Goal: Task Accomplishment & Management: Complete application form

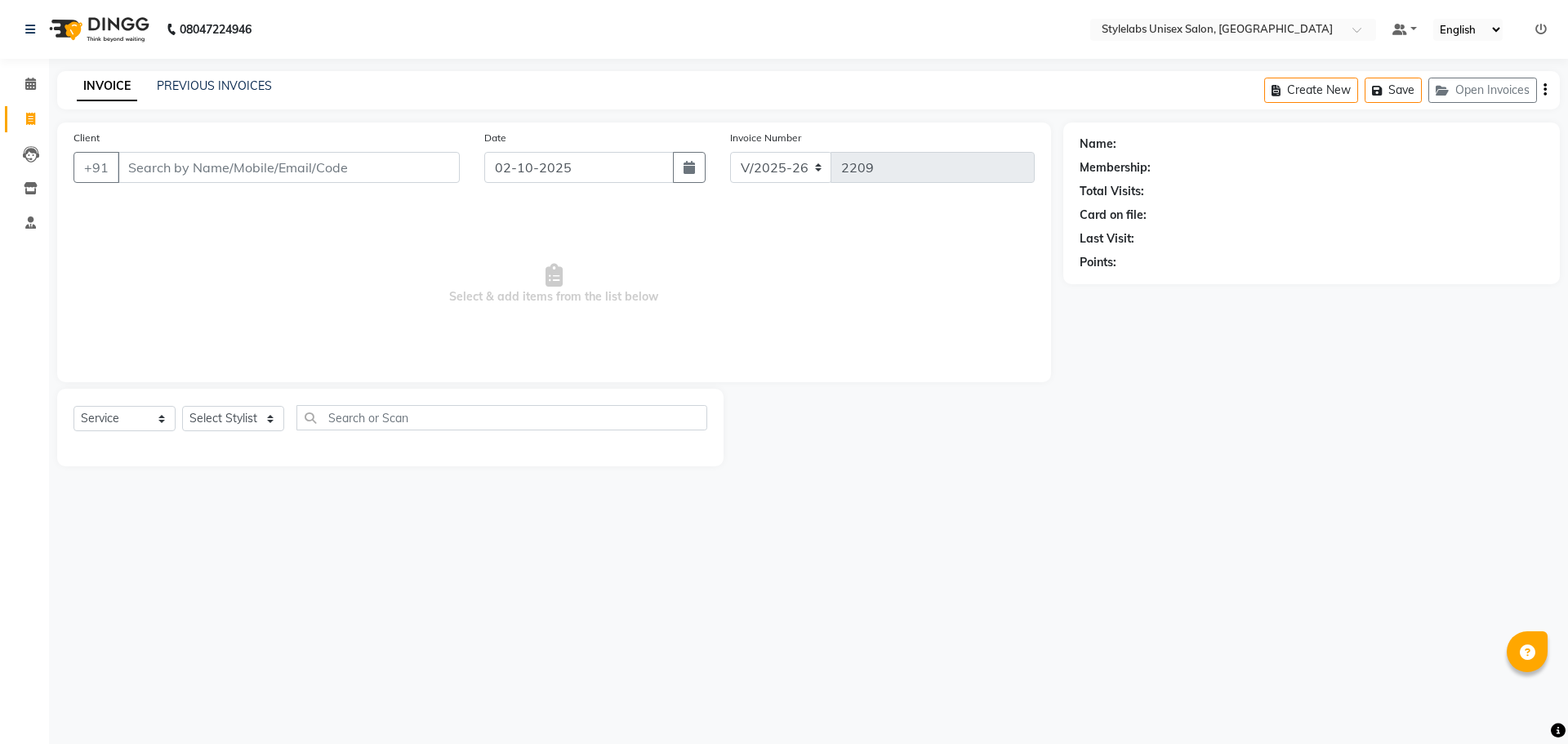
select select "6674"
select select "service"
select select "82673"
click at [182, 406] on select "Select Stylist Admin (stylelabs123) [PERSON_NAME] Chitra Manager Manager stylel…" at bounding box center [233, 419] width 102 height 25
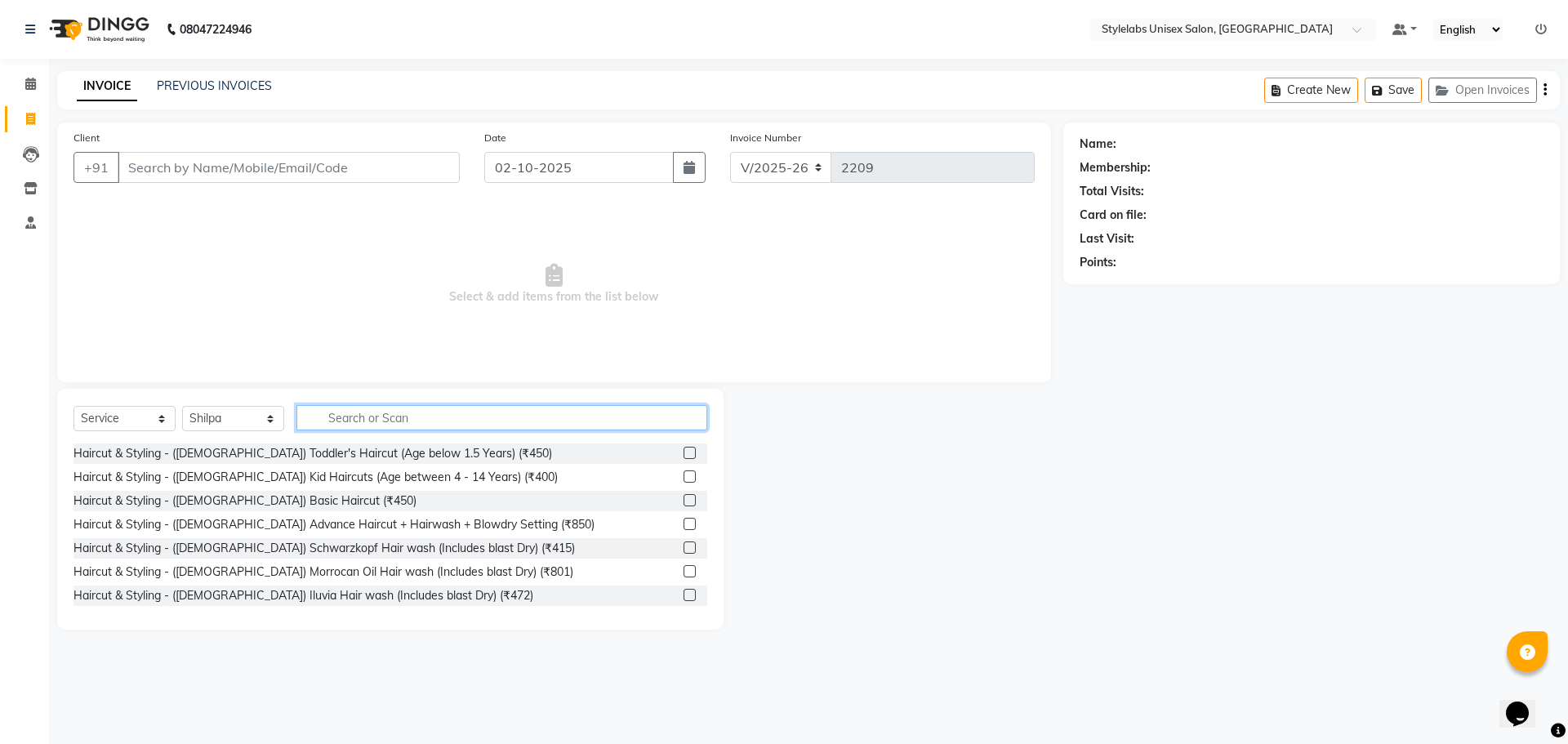
click at [423, 424] on input "text" at bounding box center [502, 418] width 410 height 25
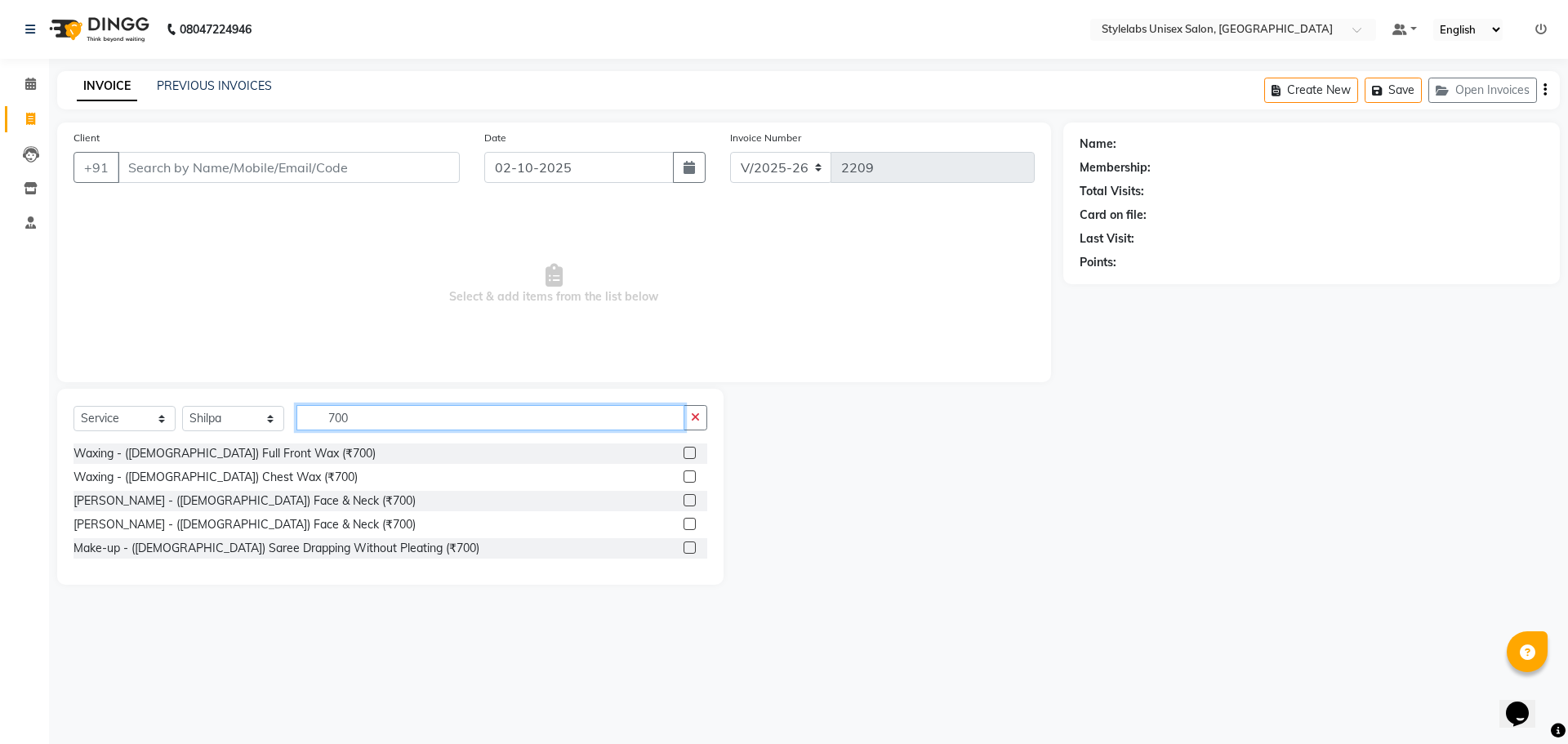
type input "700"
click at [691, 525] on label at bounding box center [689, 524] width 13 height 13
click at [691, 525] on input "checkbox" at bounding box center [688, 524] width 11 height 11
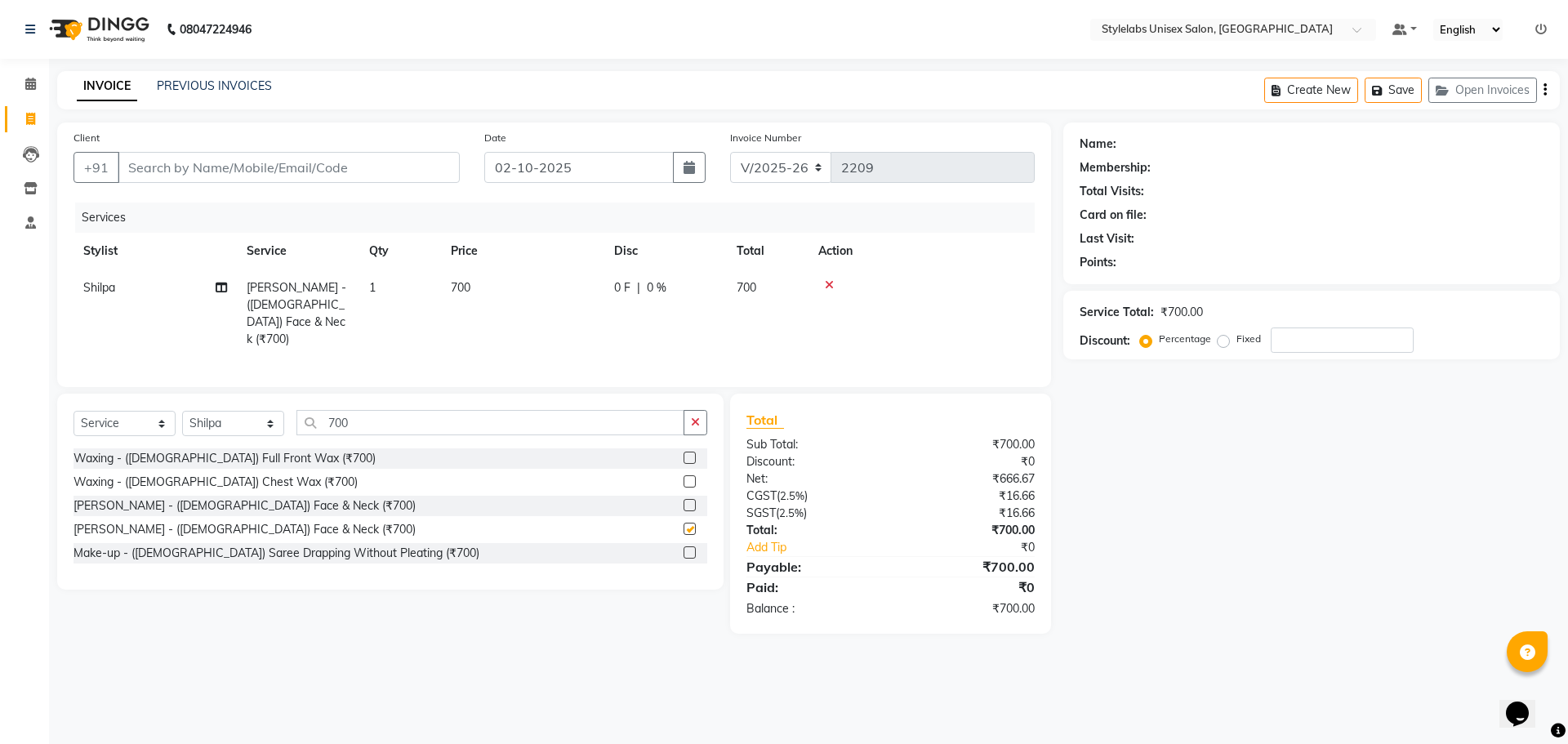
checkbox input "false"
click at [380, 417] on input "700" at bounding box center [490, 422] width 388 height 25
type input "7"
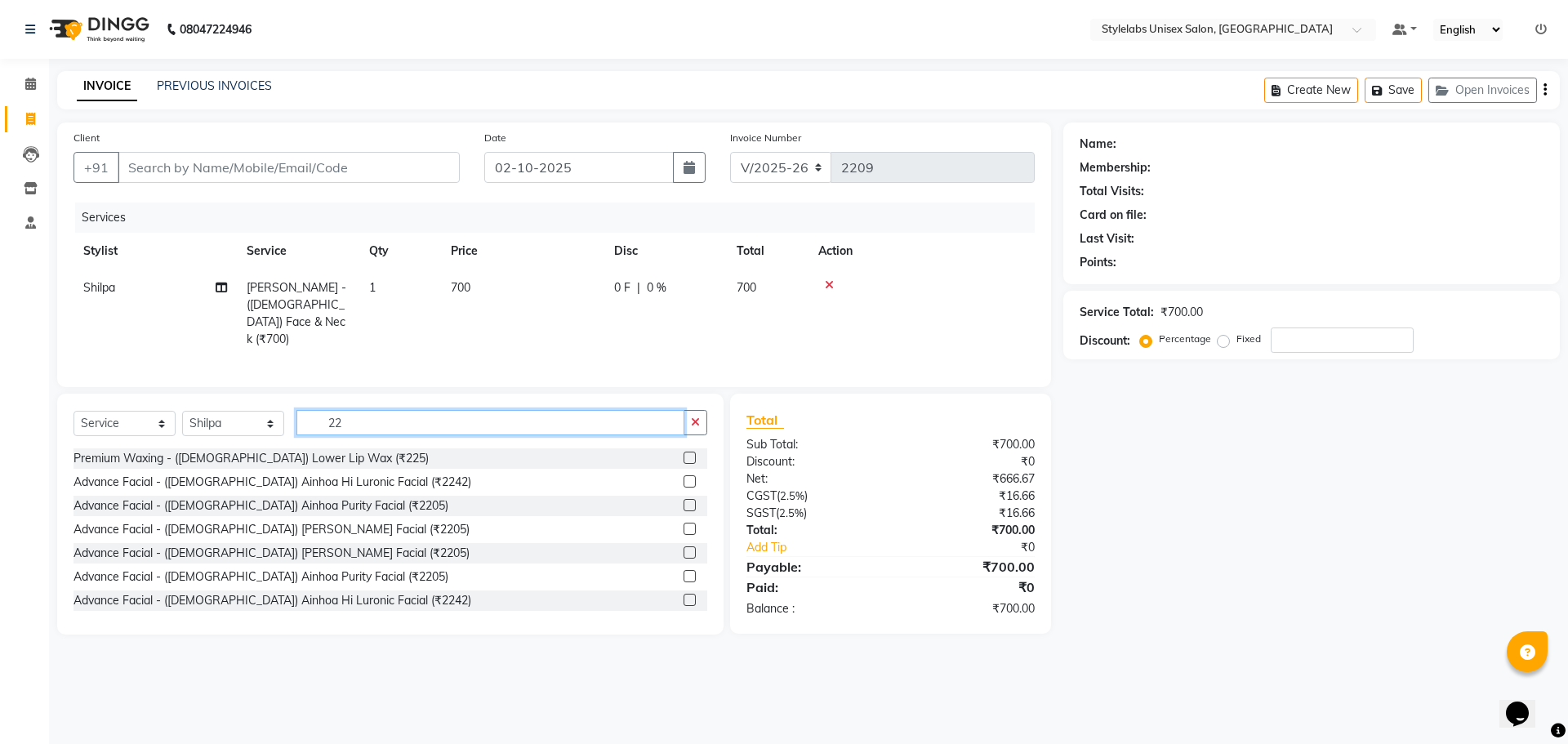
type input "2"
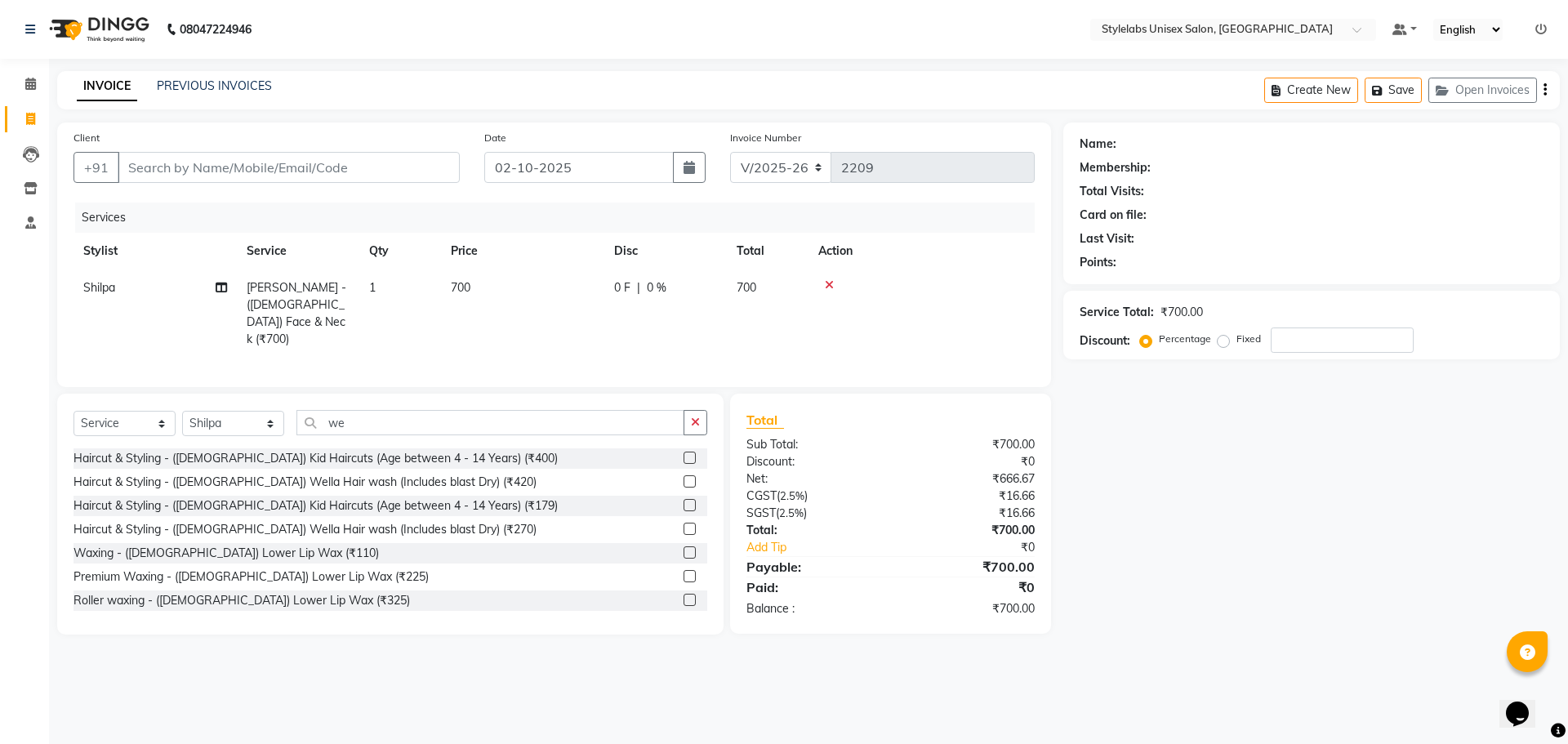
click at [375, 432] on div "Select Service Product Membership Package Voucher Prepaid Gift Card Select Styl…" at bounding box center [390, 428] width 633 height 38
click at [361, 415] on input "we" at bounding box center [490, 422] width 388 height 25
type input "w"
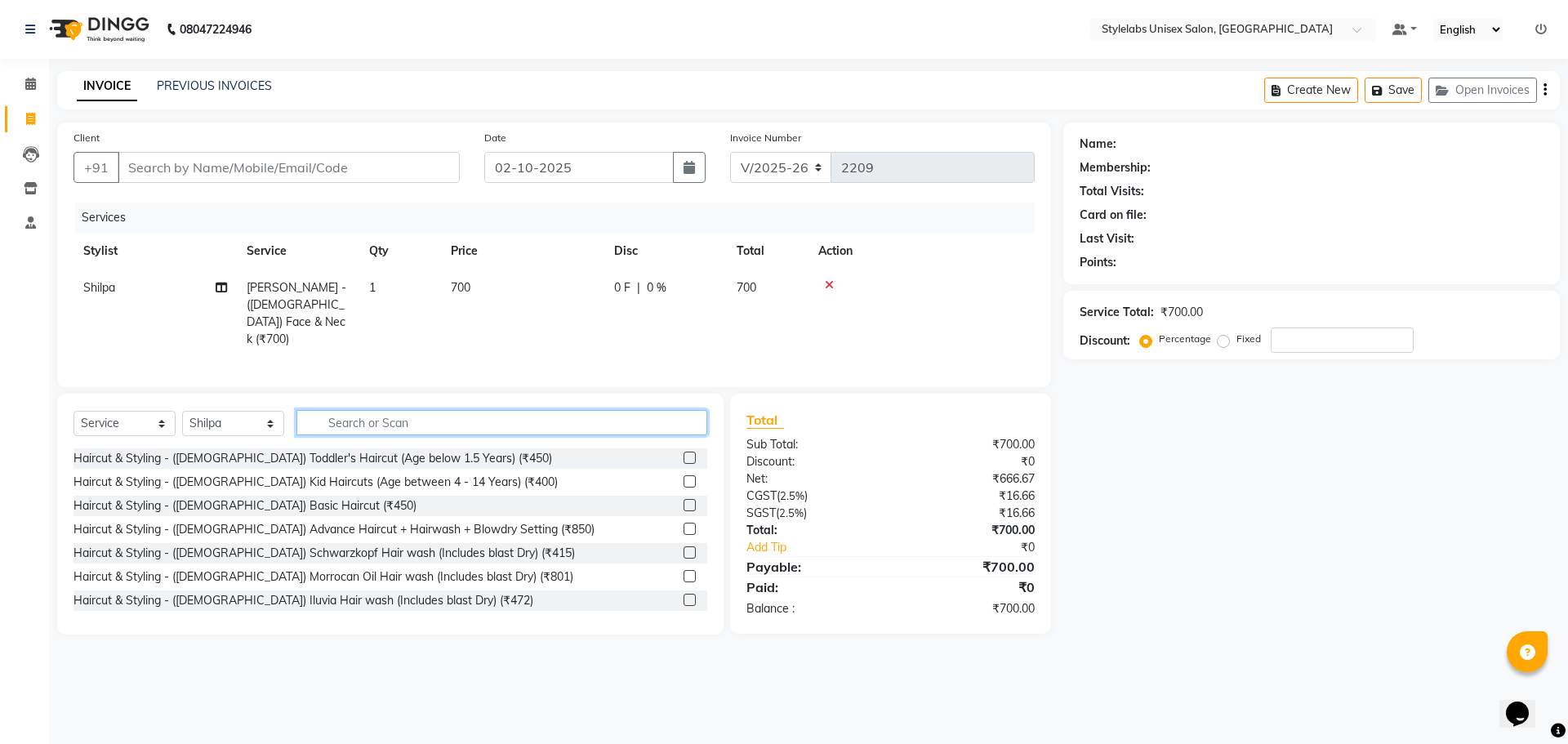
click at [419, 414] on input "text" at bounding box center [502, 422] width 410 height 25
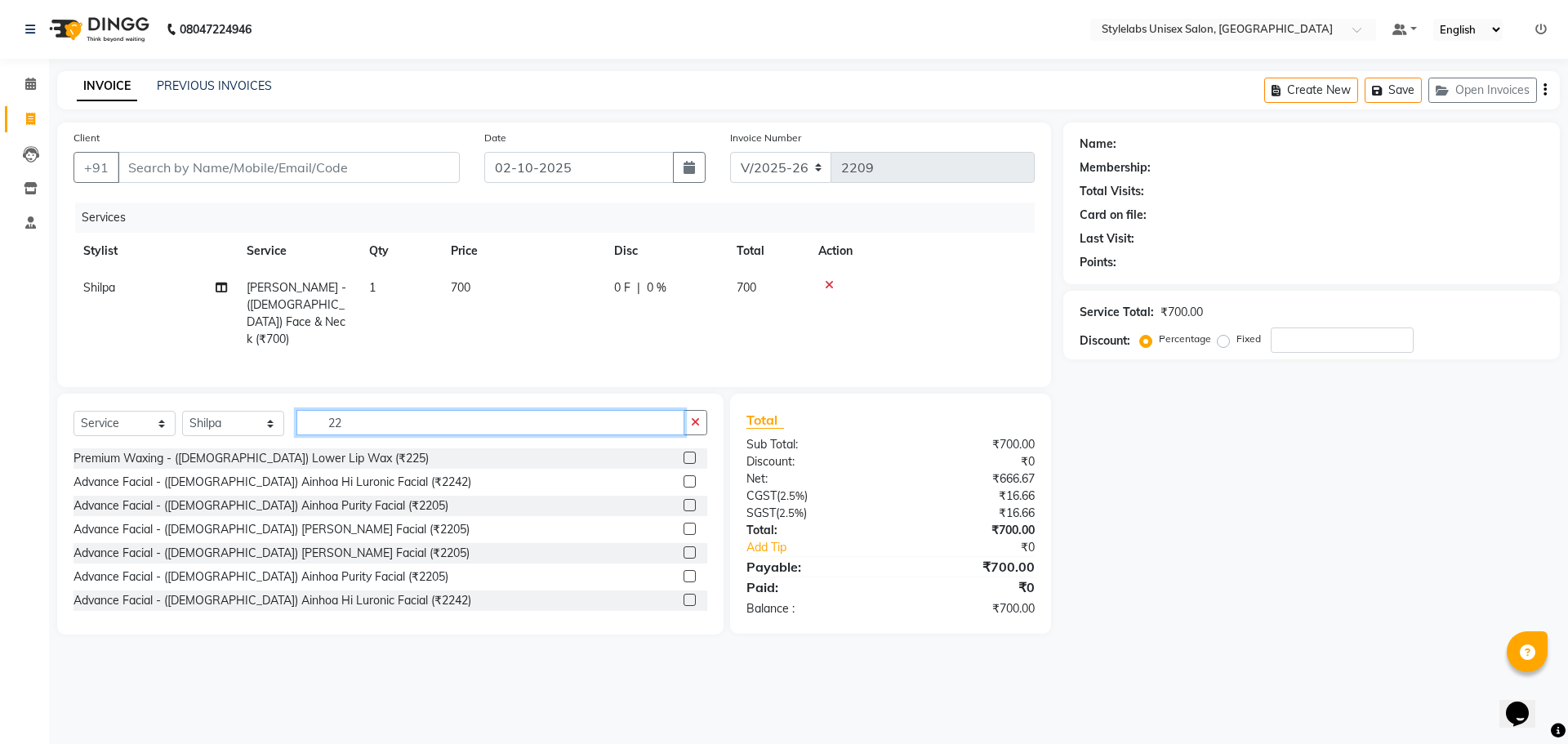
type input "22"
drag, startPoint x: 679, startPoint y: 521, endPoint x: 545, endPoint y: 502, distance: 135.3
click at [683, 523] on label at bounding box center [689, 529] width 13 height 13
click at [683, 524] on input "checkbox" at bounding box center [688, 529] width 11 height 11
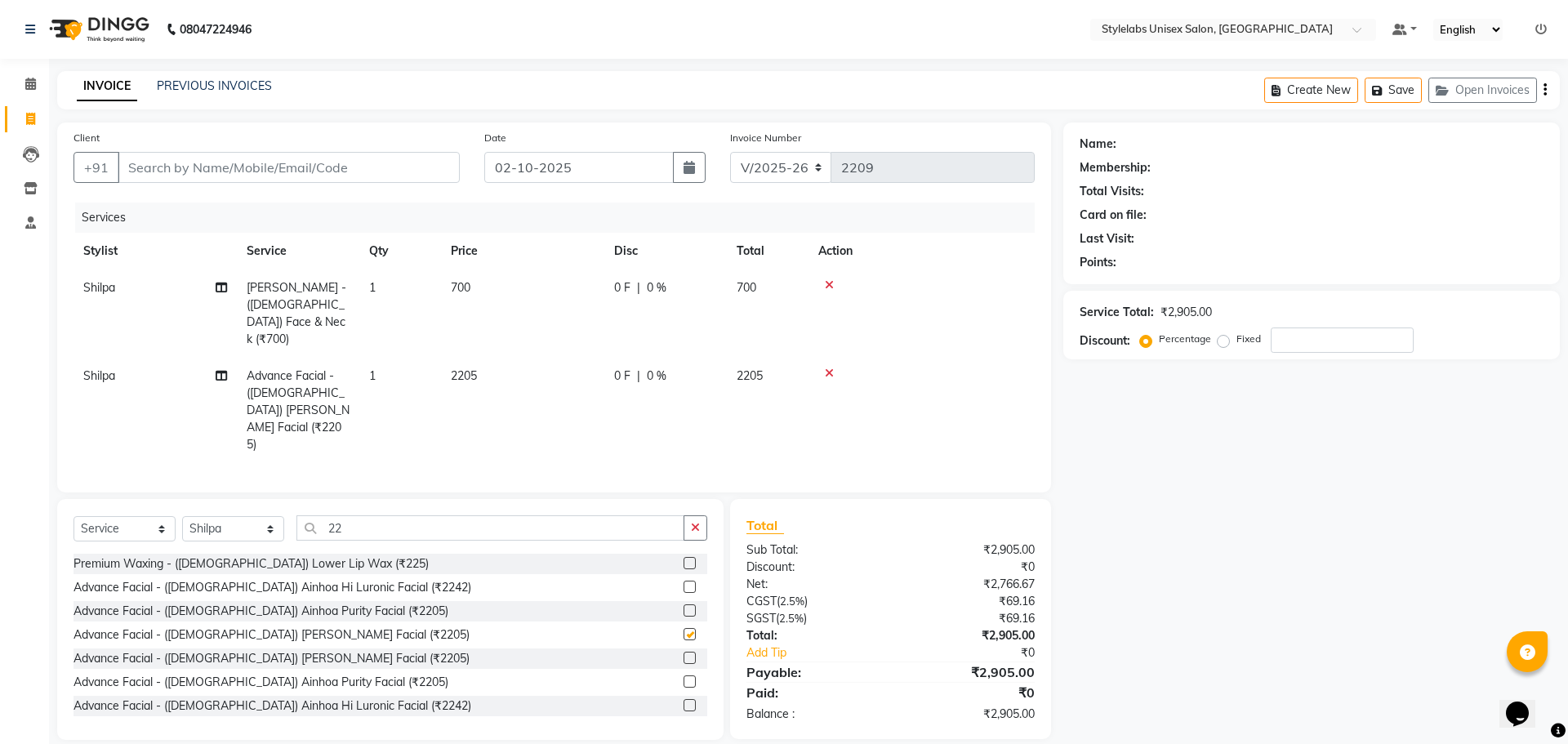
checkbox input "false"
click at [370, 515] on input "22" at bounding box center [490, 528] width 388 height 25
type input "2"
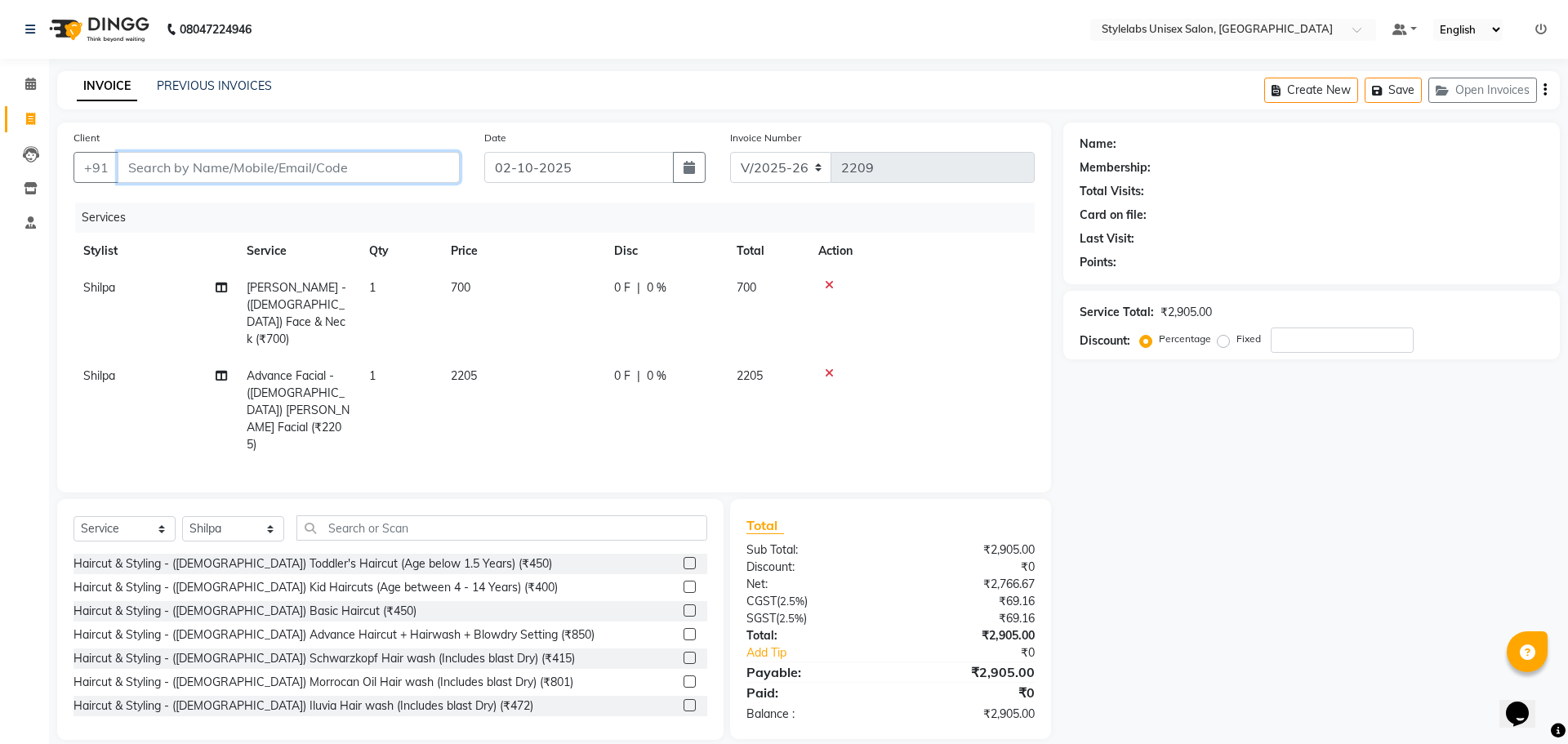
click at [383, 160] on input "Client" at bounding box center [288, 167] width 342 height 31
type input "9"
type input "0"
type input "9980851166"
click at [425, 163] on span "Add Client" at bounding box center [417, 167] width 64 height 16
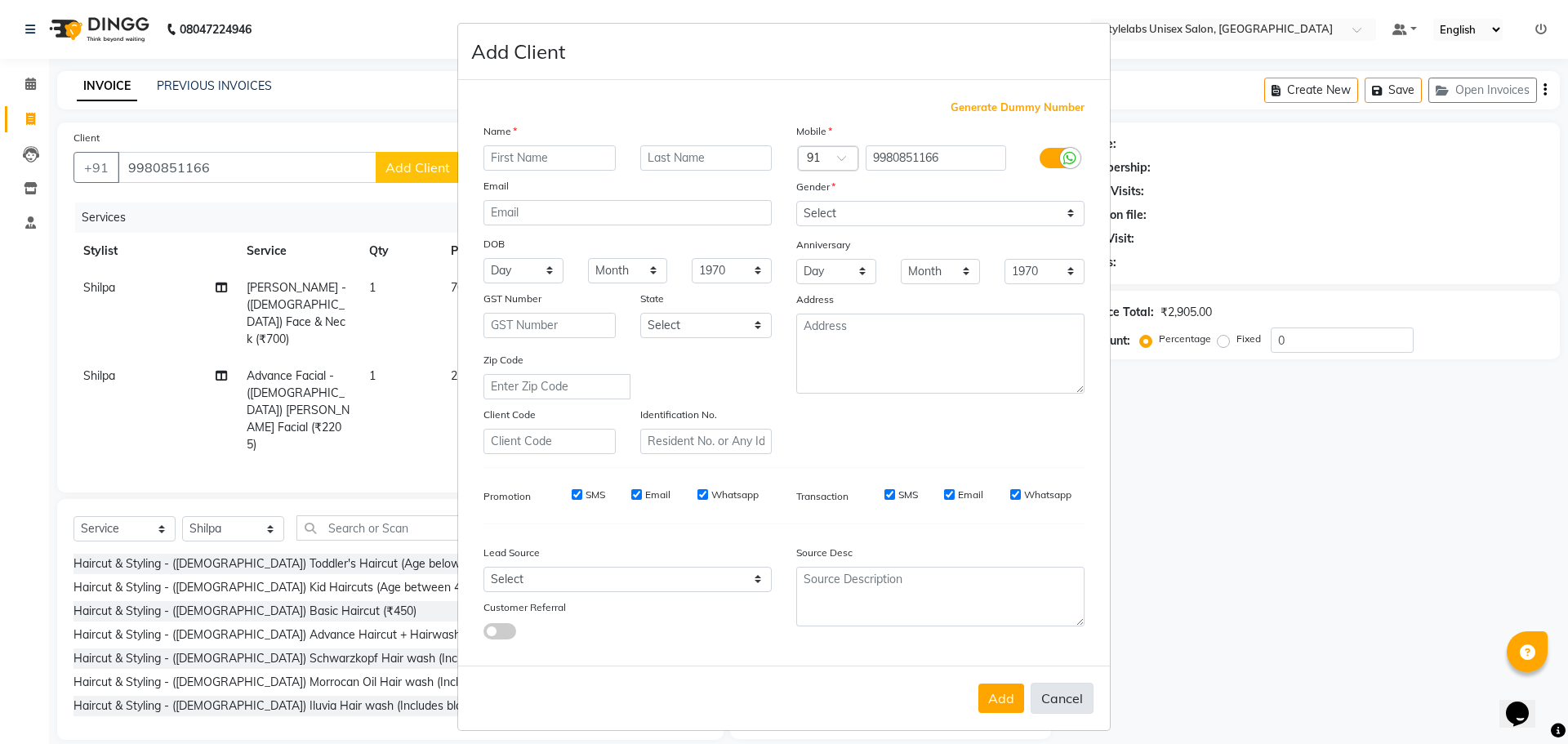
click at [1055, 692] on button "Cancel" at bounding box center [1061, 698] width 62 height 31
select select
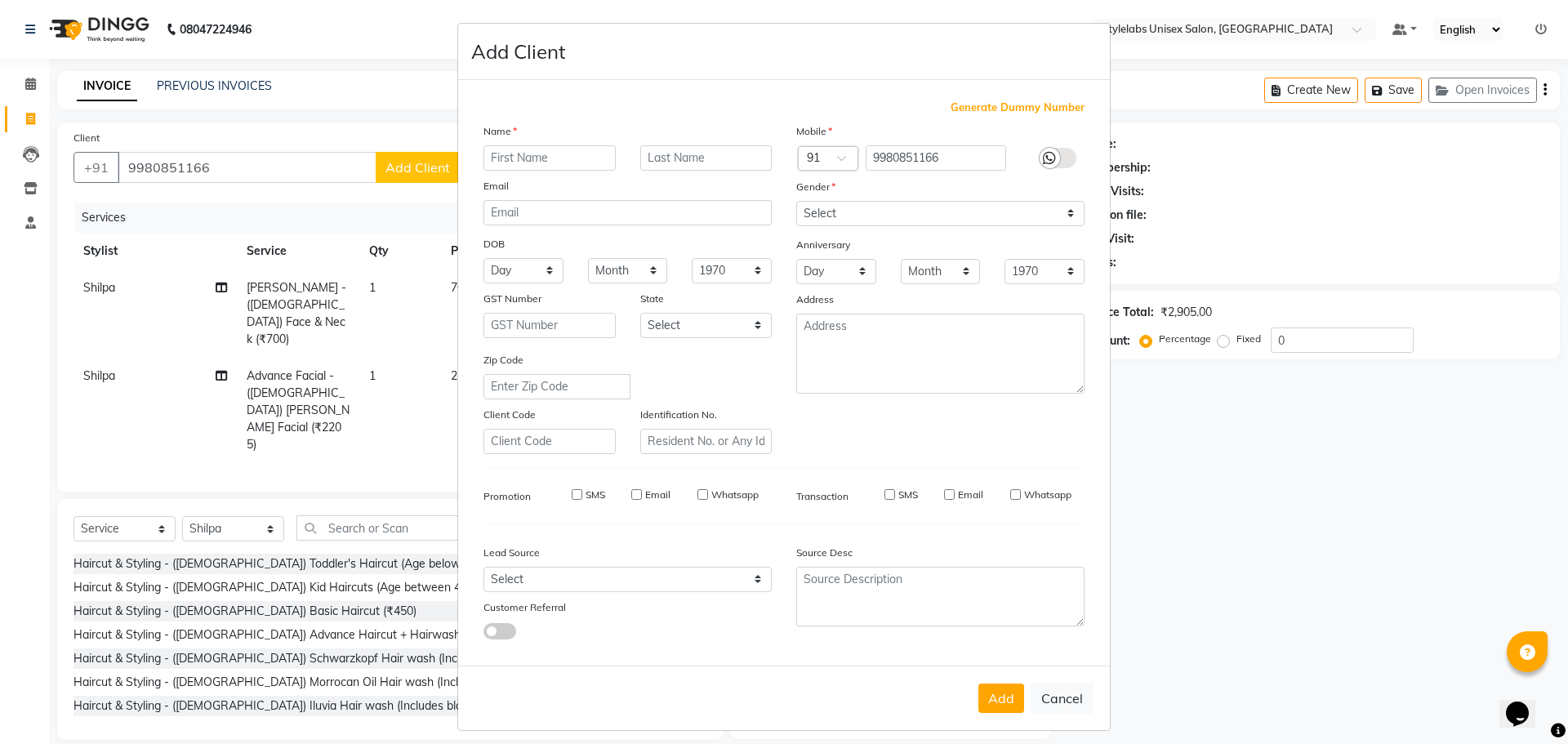
select select
checkbox input "false"
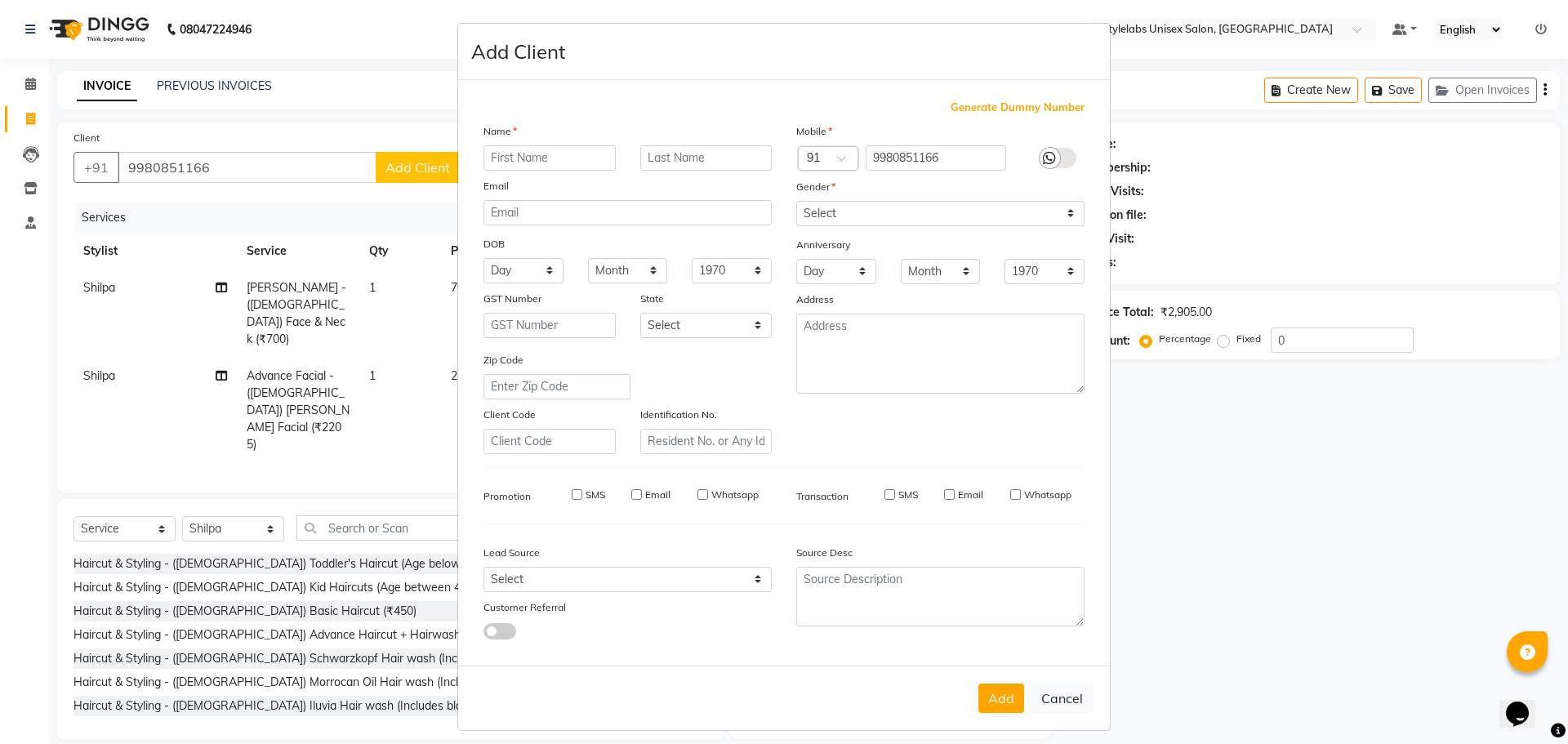
checkbox input "false"
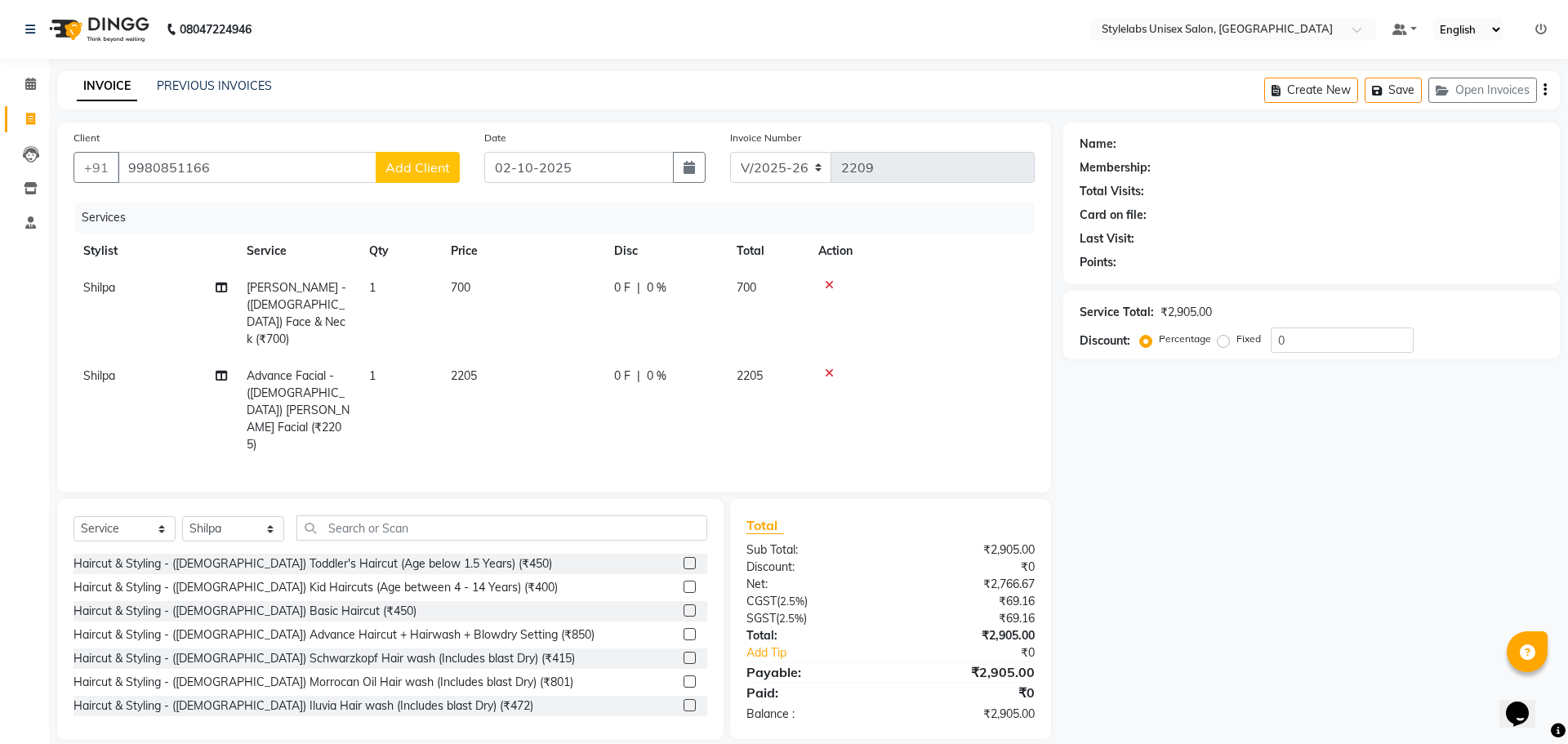
click at [413, 176] on button "Add Client" at bounding box center [418, 167] width 84 height 31
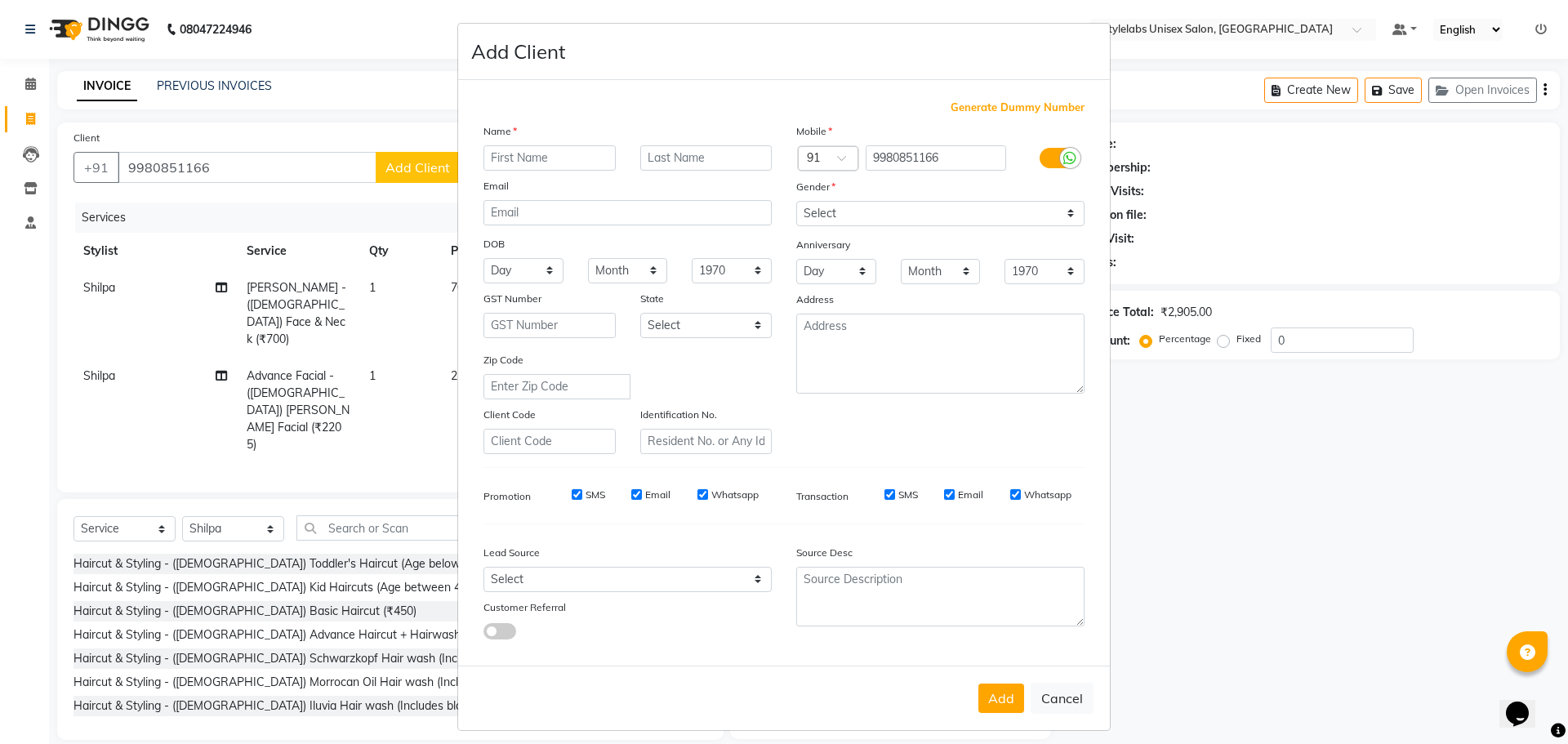
click at [555, 161] on input "text" at bounding box center [549, 158] width 133 height 25
type input "raj"
drag, startPoint x: 1063, startPoint y: 213, endPoint x: 1061, endPoint y: 225, distance: 12.2
click at [1063, 213] on select "Select [DEMOGRAPHIC_DATA] [DEMOGRAPHIC_DATA] Other Prefer Not To Say" at bounding box center [940, 214] width 288 height 25
select select "[DEMOGRAPHIC_DATA]"
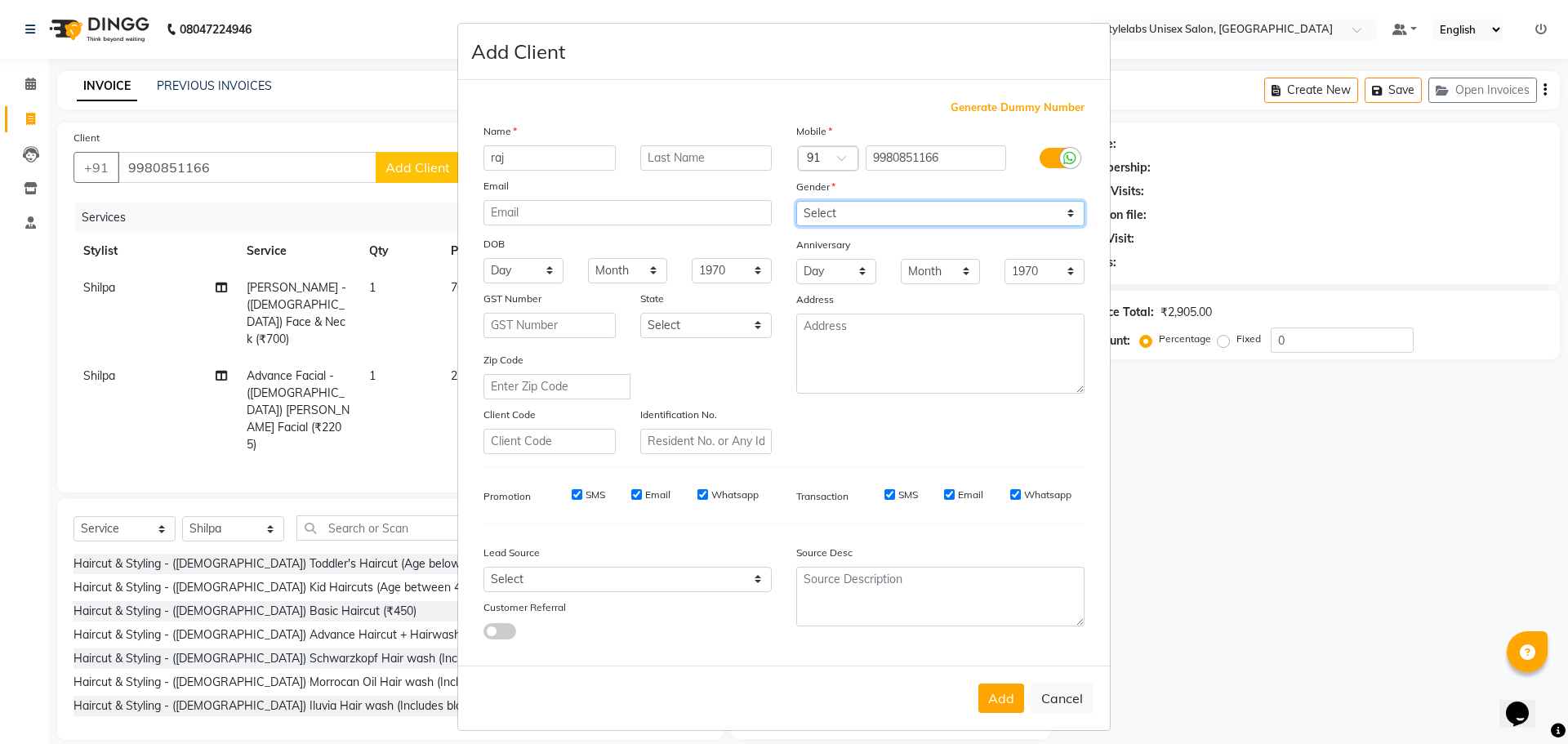
click at [796, 201] on select "Select [DEMOGRAPHIC_DATA] [DEMOGRAPHIC_DATA] Other Prefer Not To Say" at bounding box center [940, 214] width 288 height 25
drag, startPoint x: 1006, startPoint y: 693, endPoint x: 926, endPoint y: 681, distance: 80.9
click at [1006, 693] on button "Add" at bounding box center [1001, 698] width 46 height 30
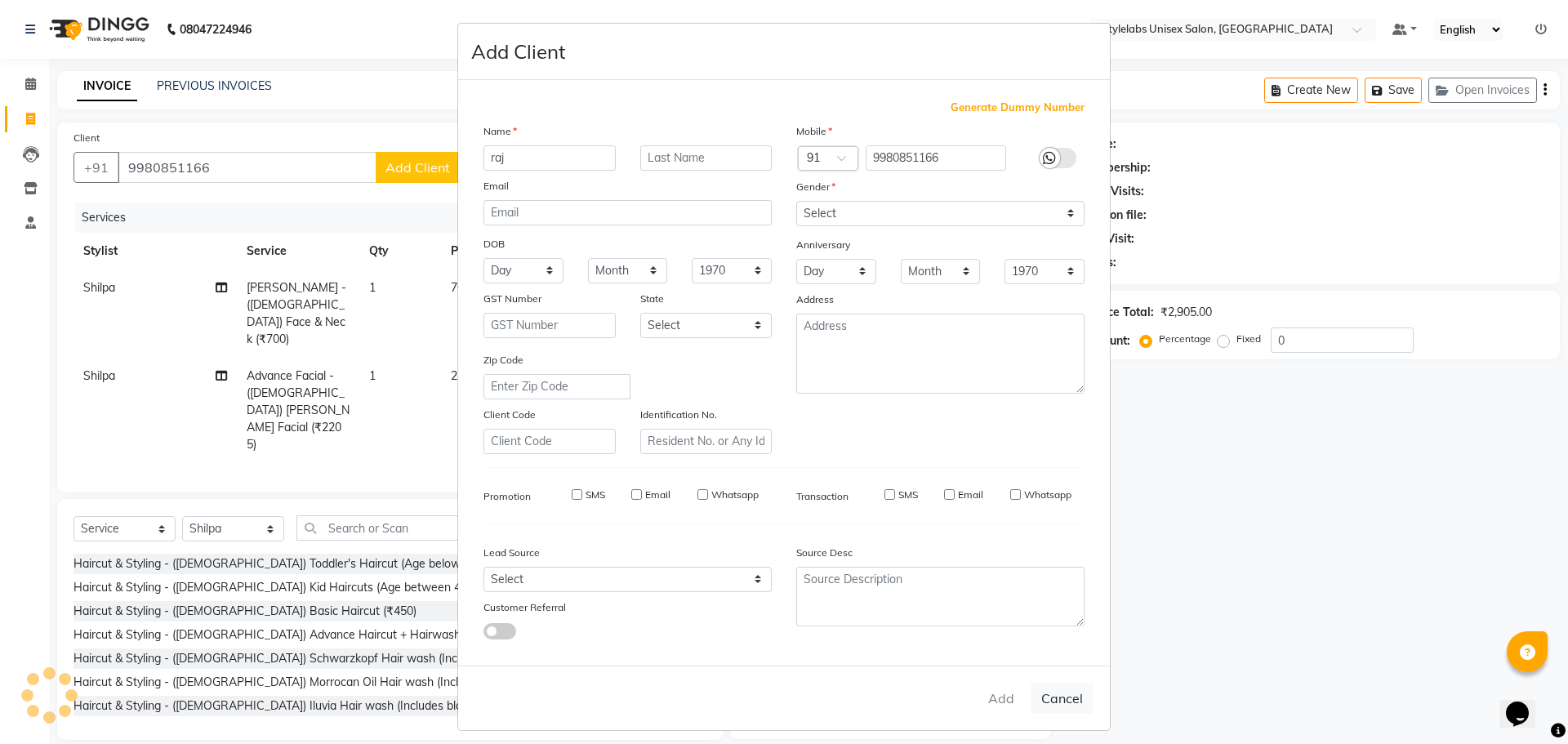
type input "99******66"
select select
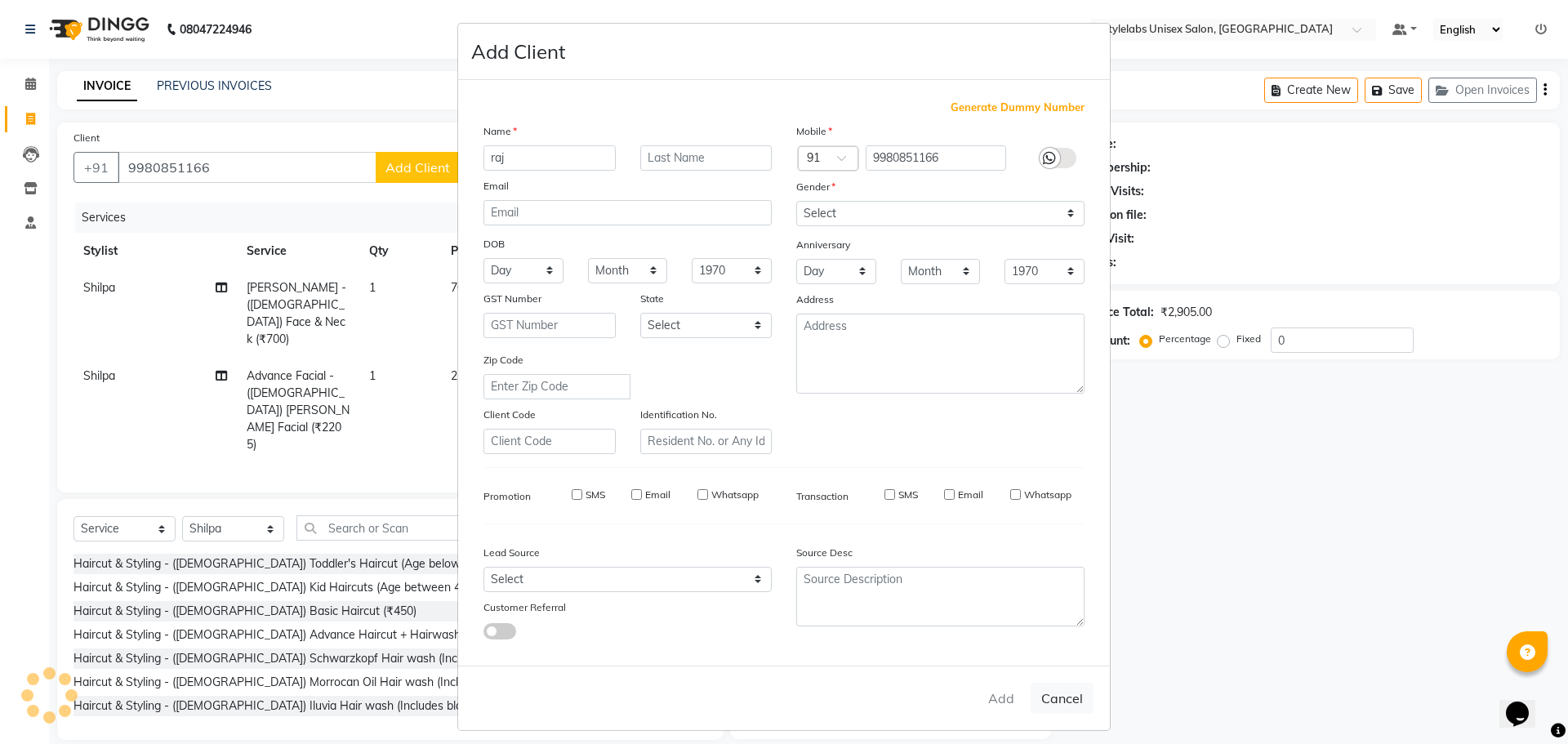
select select
checkbox input "false"
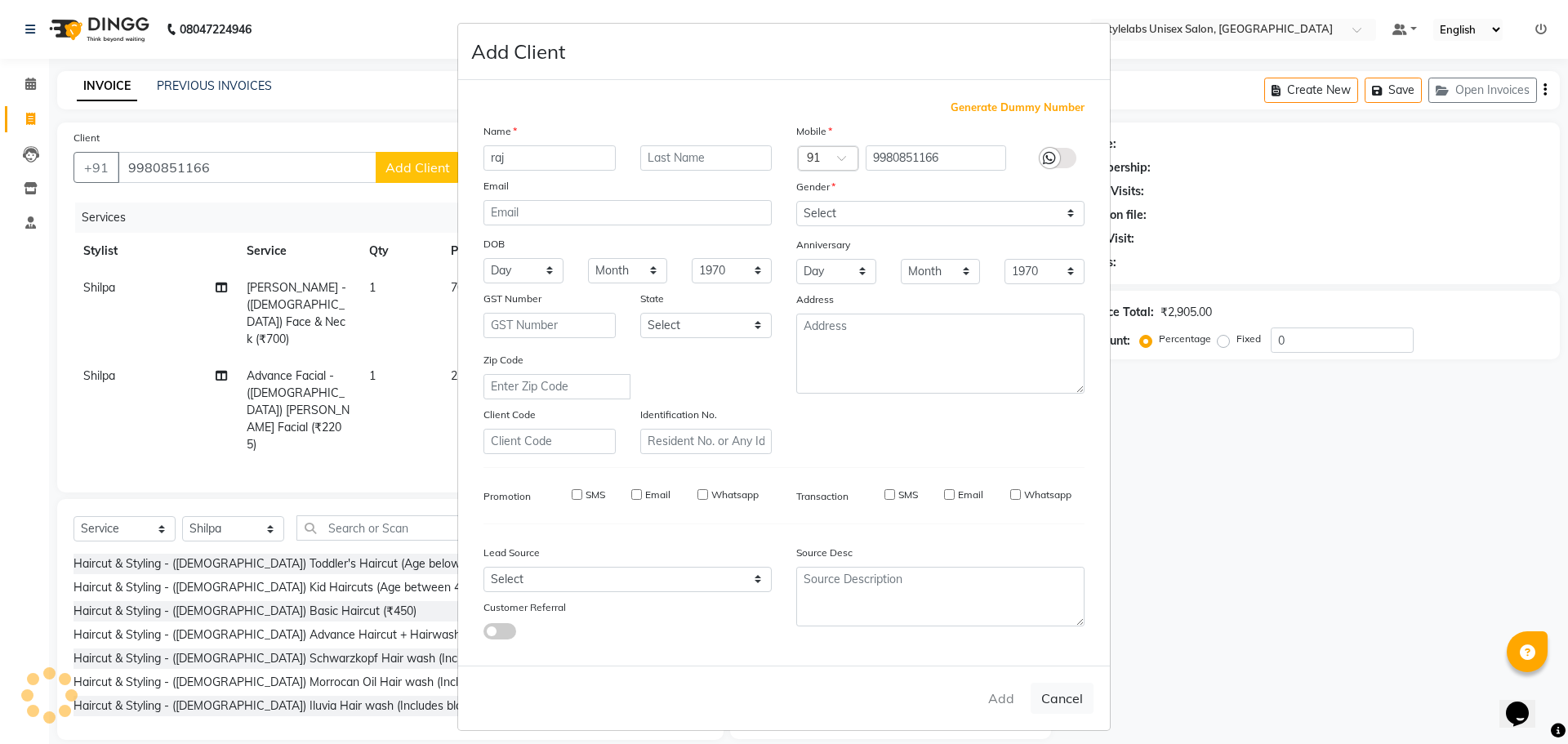
checkbox input "false"
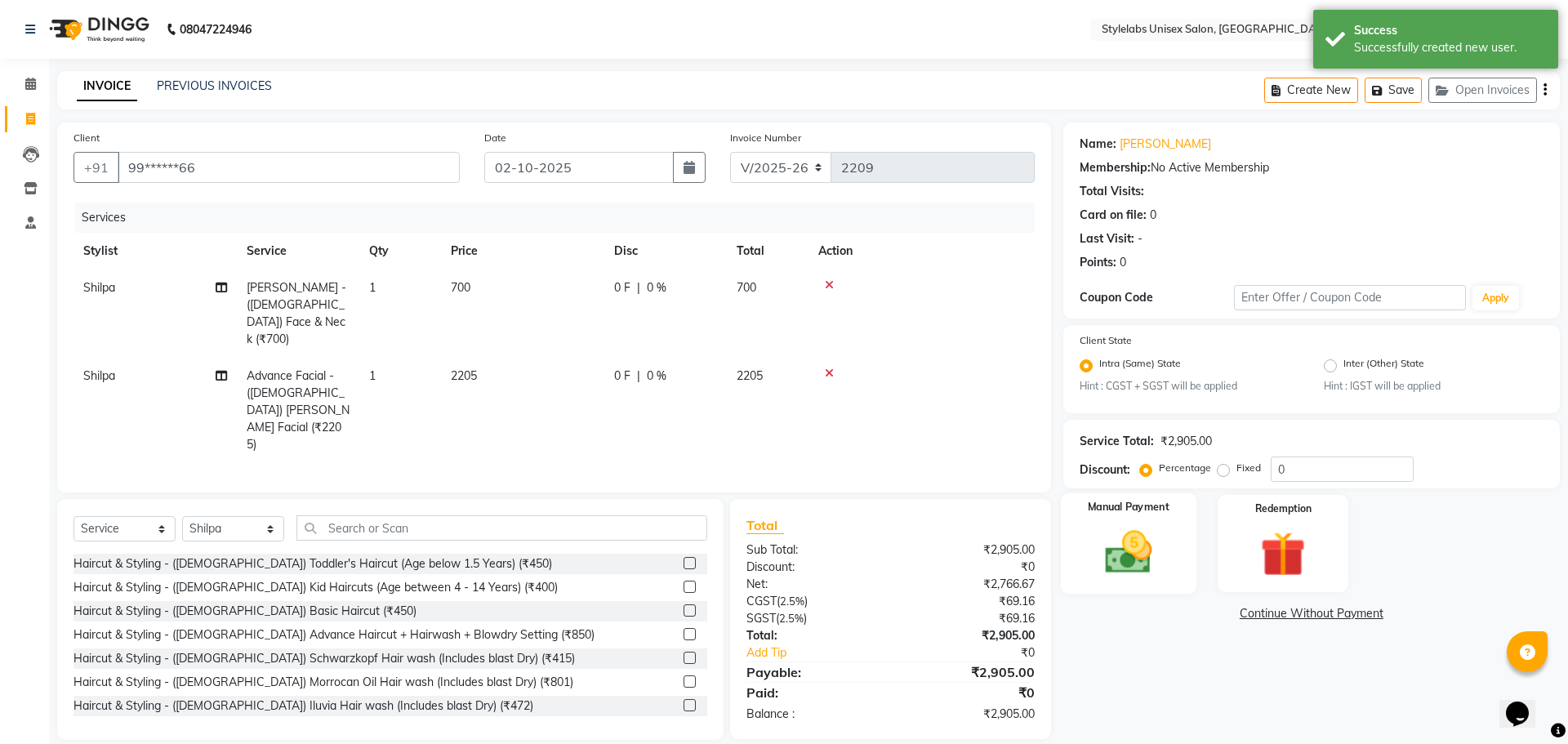
click at [1128, 567] on img at bounding box center [1128, 553] width 76 height 54
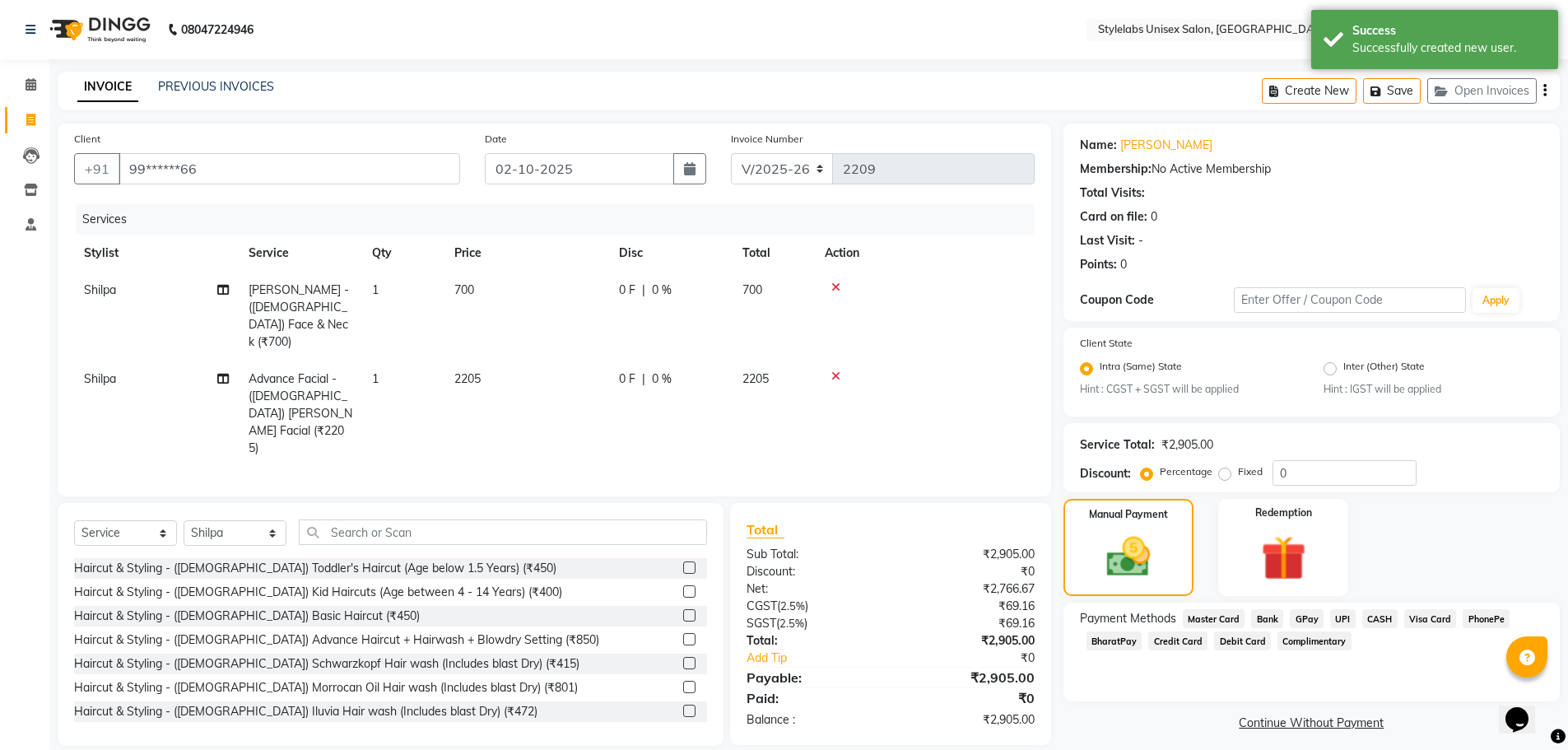
click at [1382, 616] on span "CASH" at bounding box center [1380, 619] width 36 height 19
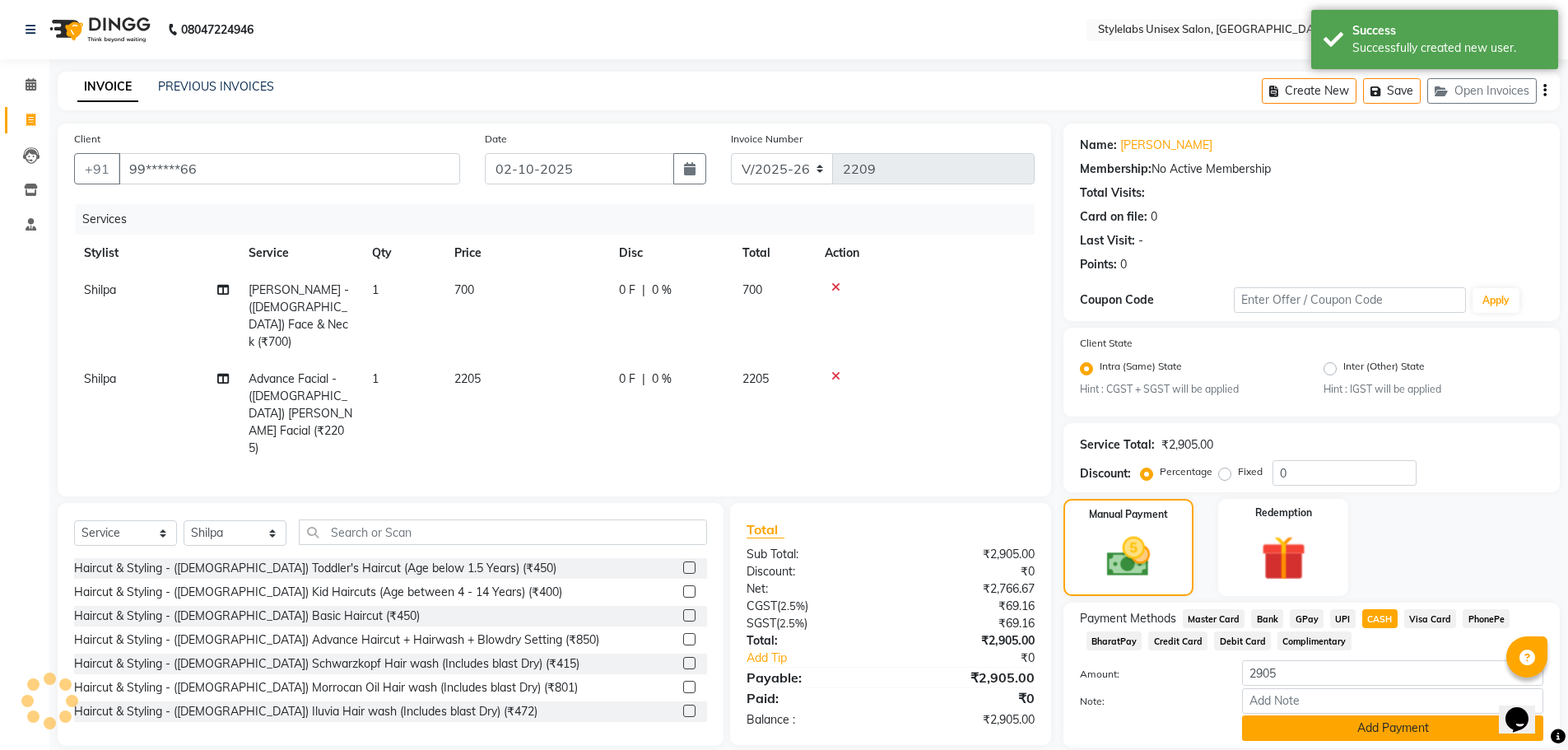
click at [1336, 727] on button "Add Payment" at bounding box center [1393, 728] width 301 height 26
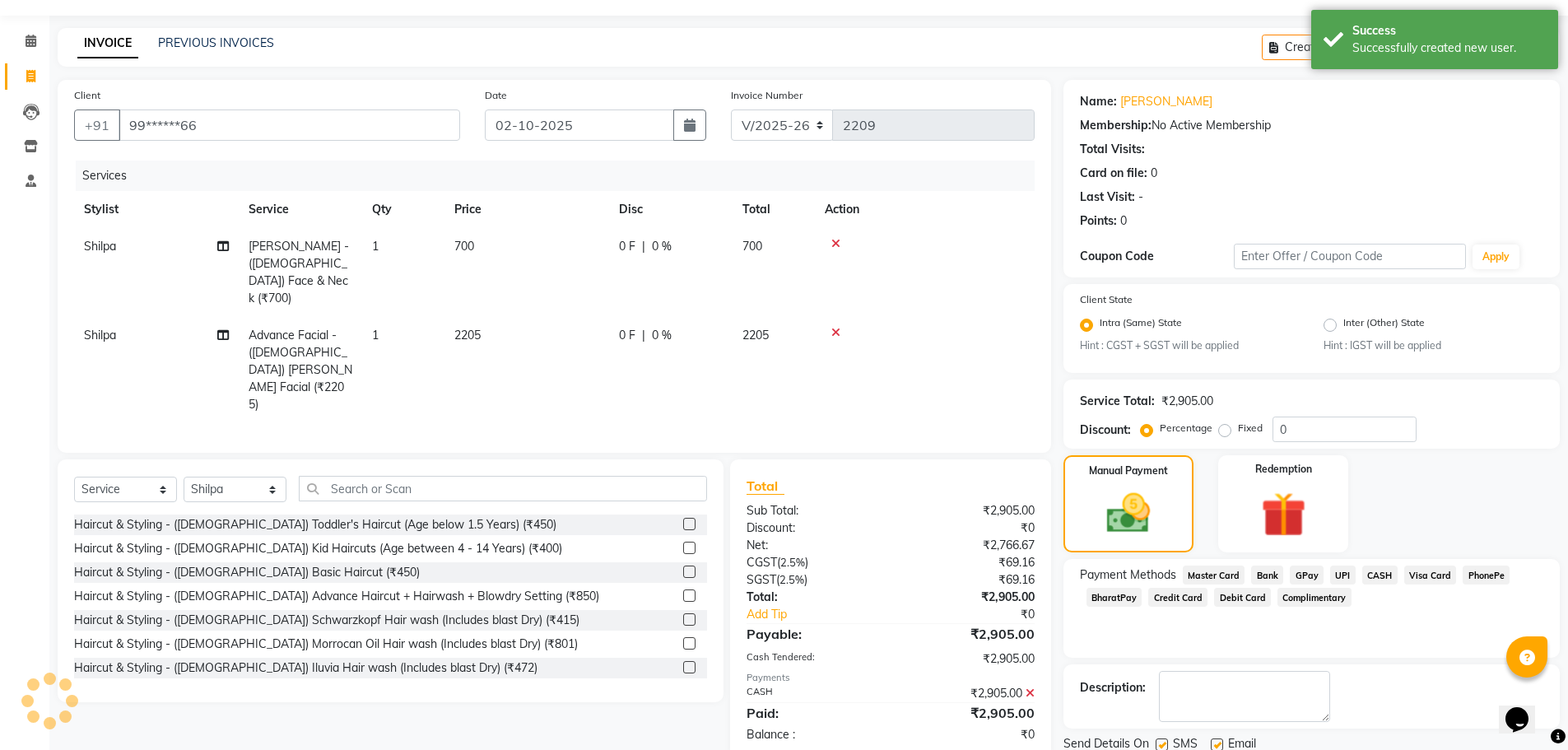
scroll to position [103, 0]
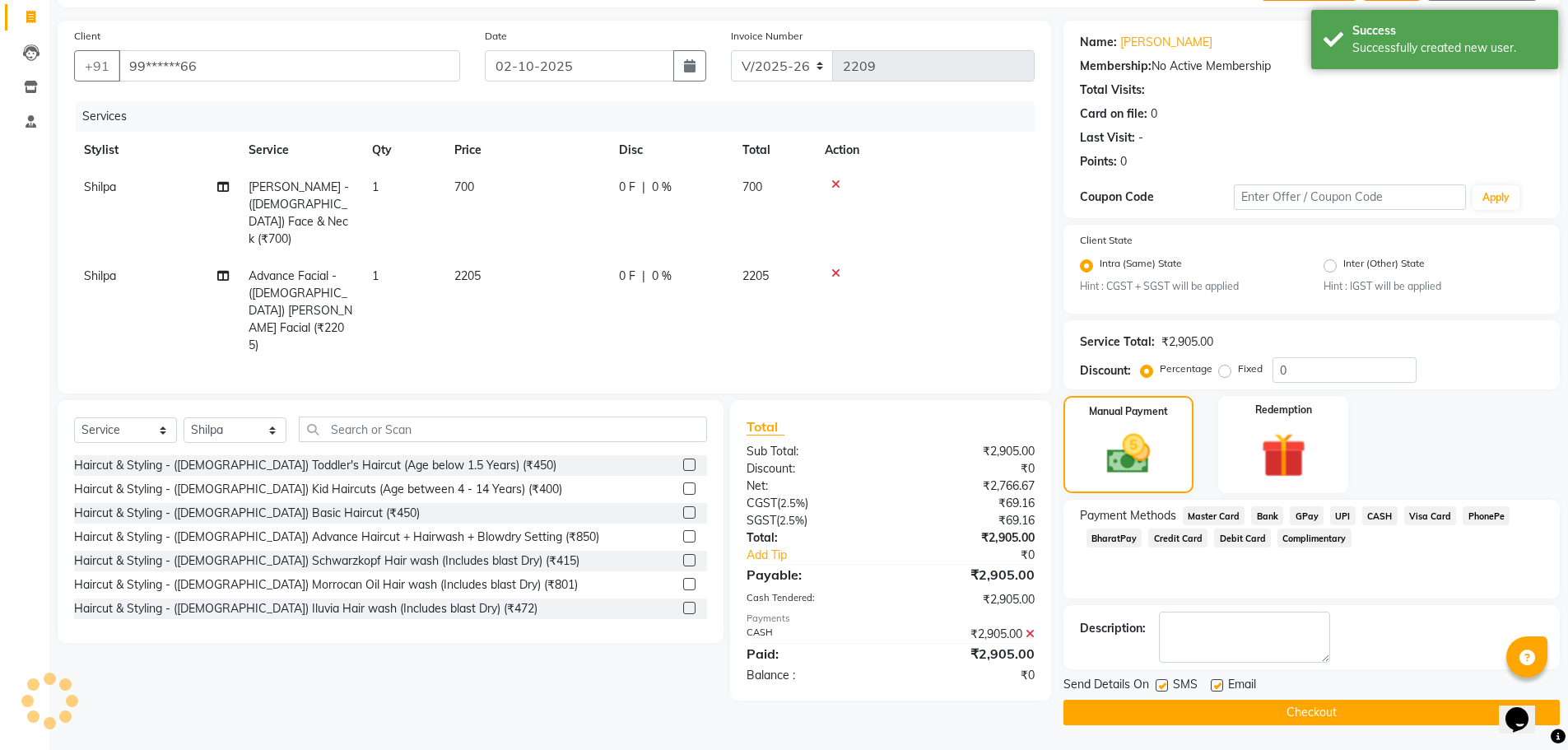
click at [1321, 716] on button "Checkout" at bounding box center [1311, 713] width 496 height 26
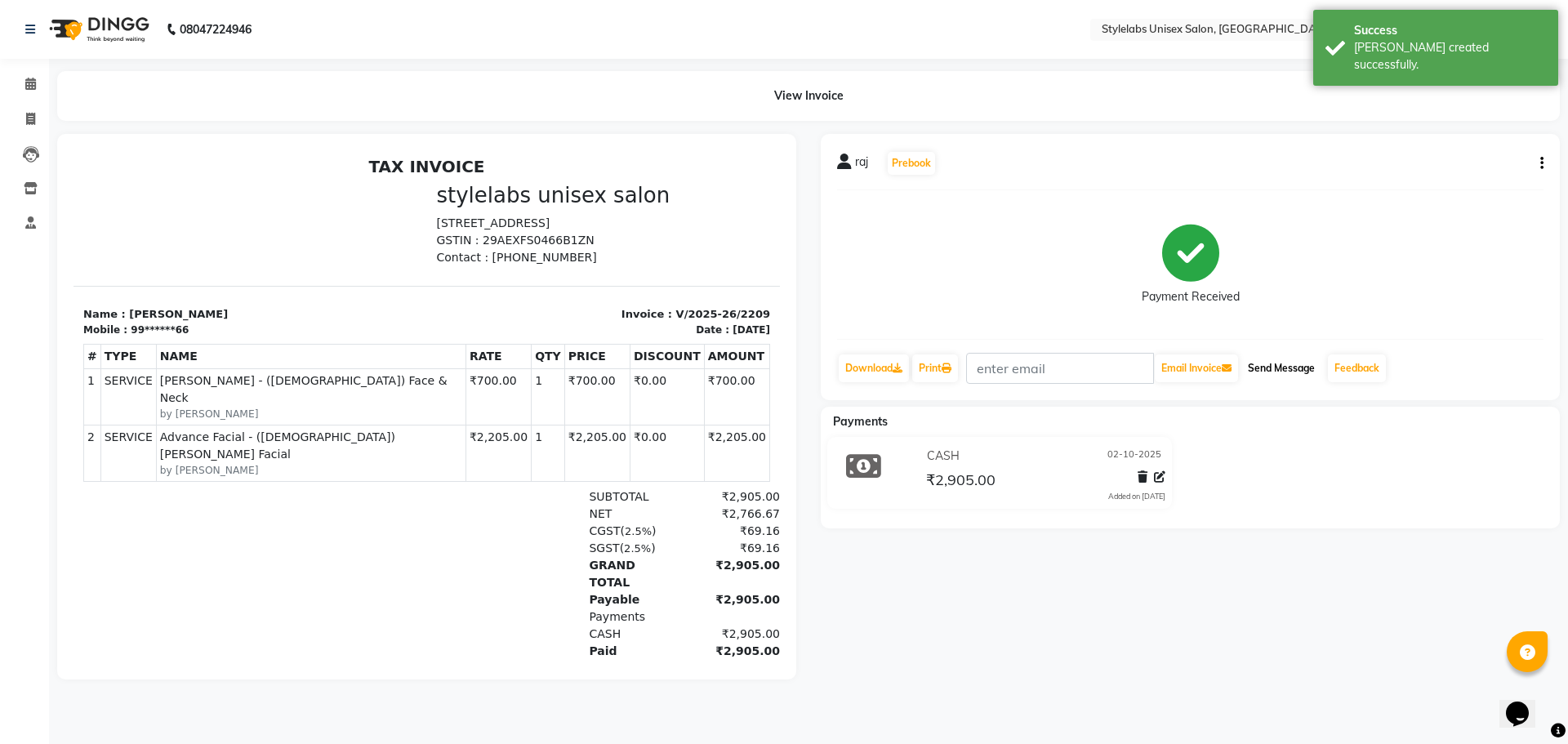
click at [1292, 362] on button "Send Message" at bounding box center [1281, 368] width 80 height 28
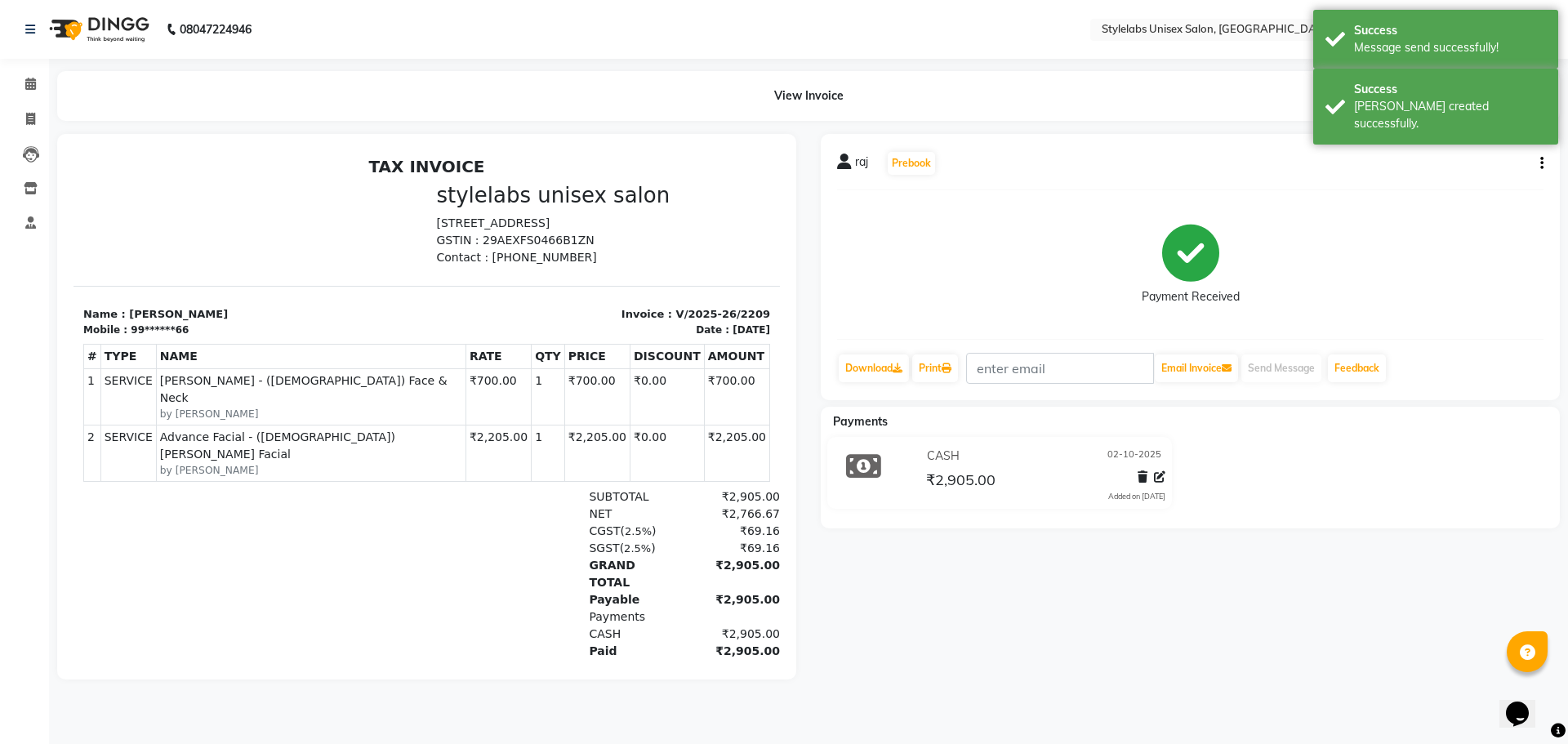
select select "service"
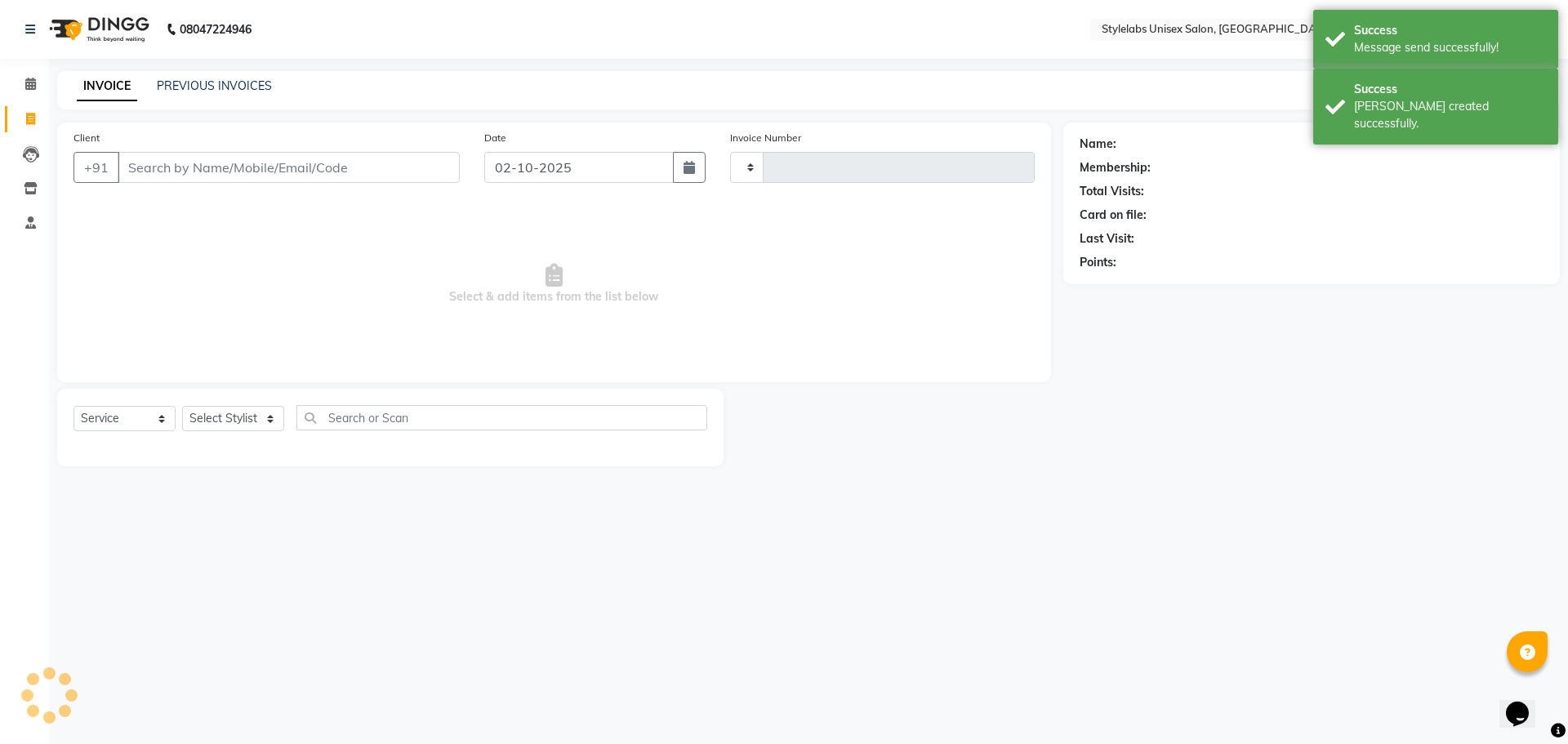
type input "2210"
select select "6674"
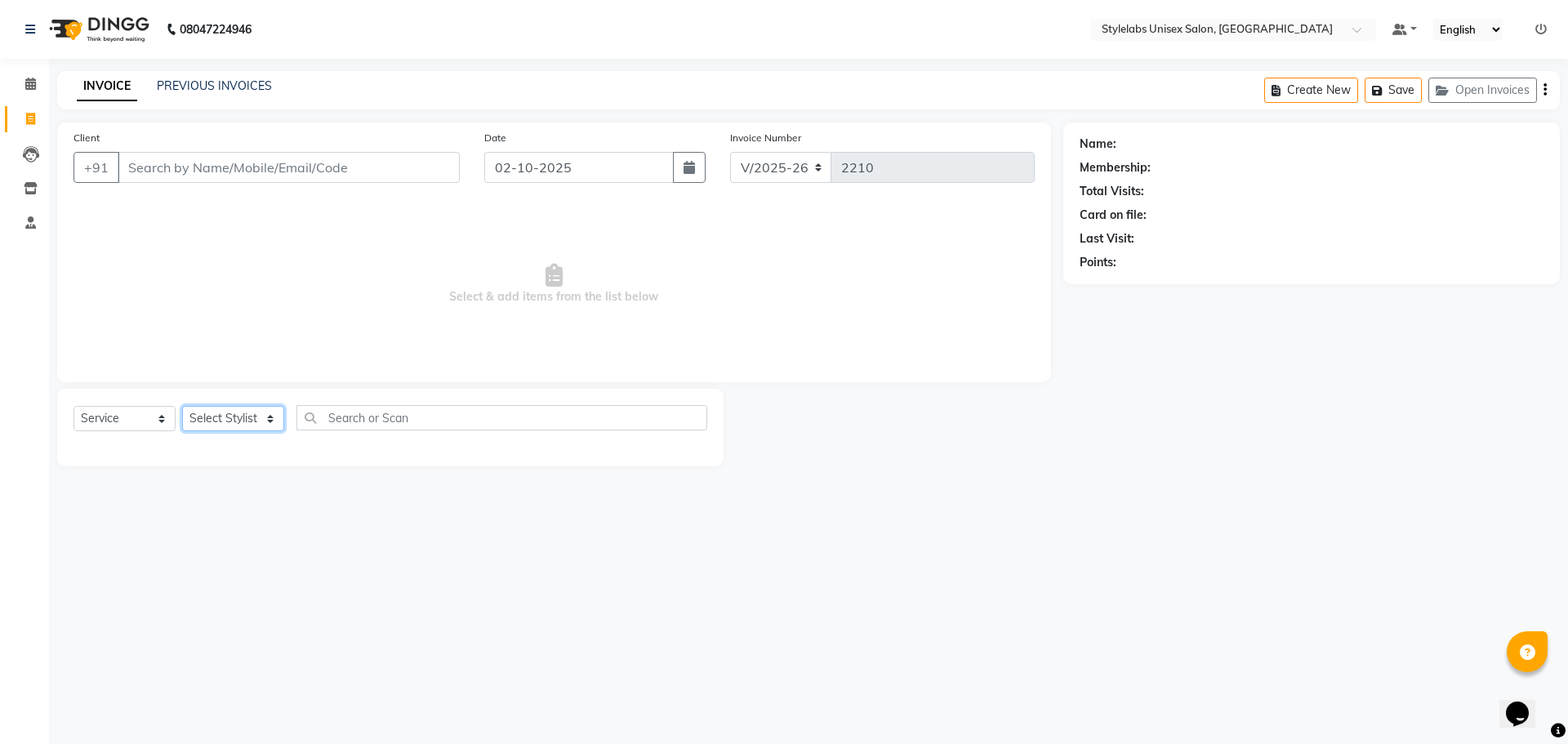
click at [274, 421] on select "Select Stylist Admin (stylelabs123) [PERSON_NAME] Chitra Manager Manager stylel…" at bounding box center [233, 419] width 102 height 25
select select "82673"
click at [182, 406] on select "Select Stylist Admin (stylelabs123) [PERSON_NAME] Chitra Manager Manager stylel…" at bounding box center [233, 419] width 102 height 25
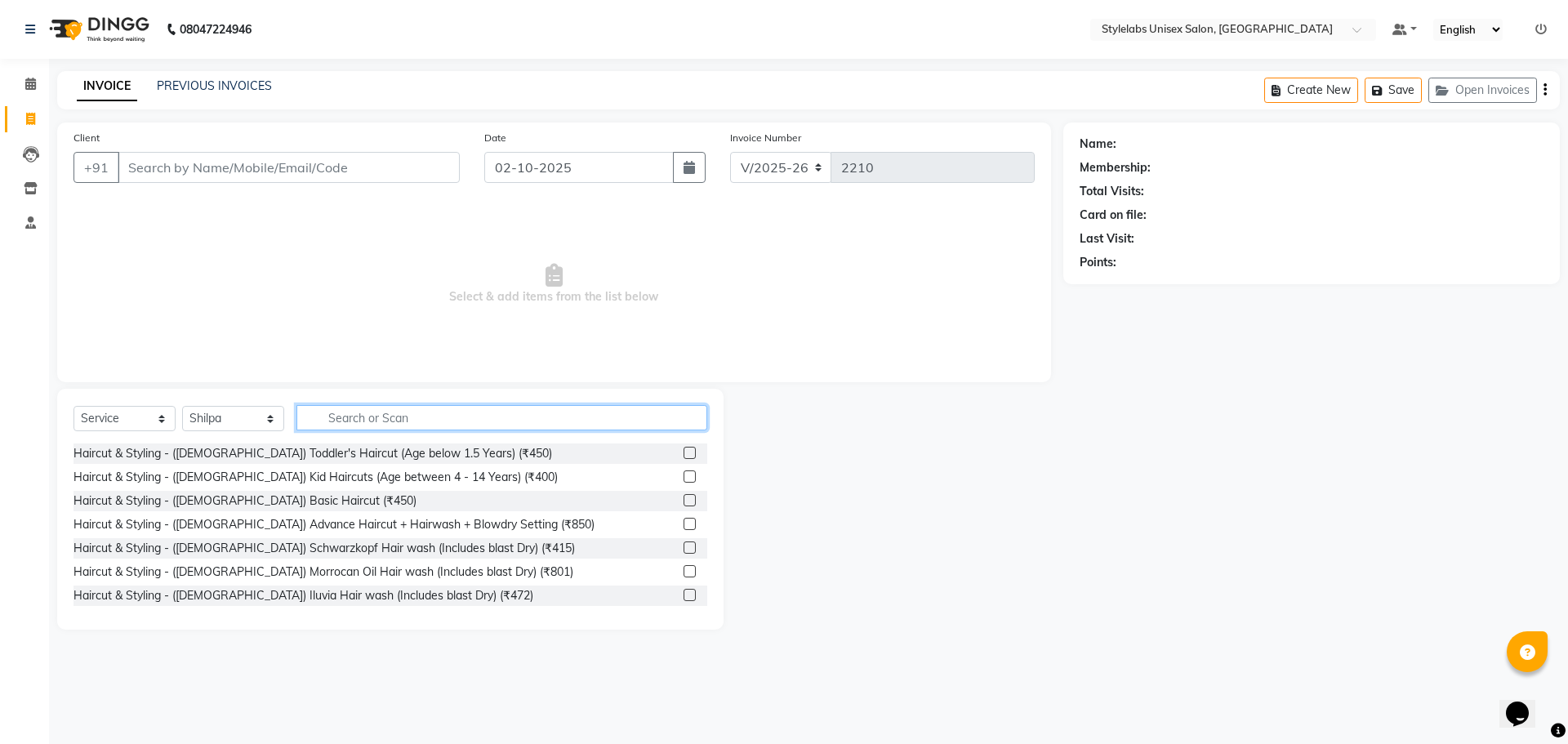
click at [422, 415] on input "text" at bounding box center [502, 418] width 410 height 25
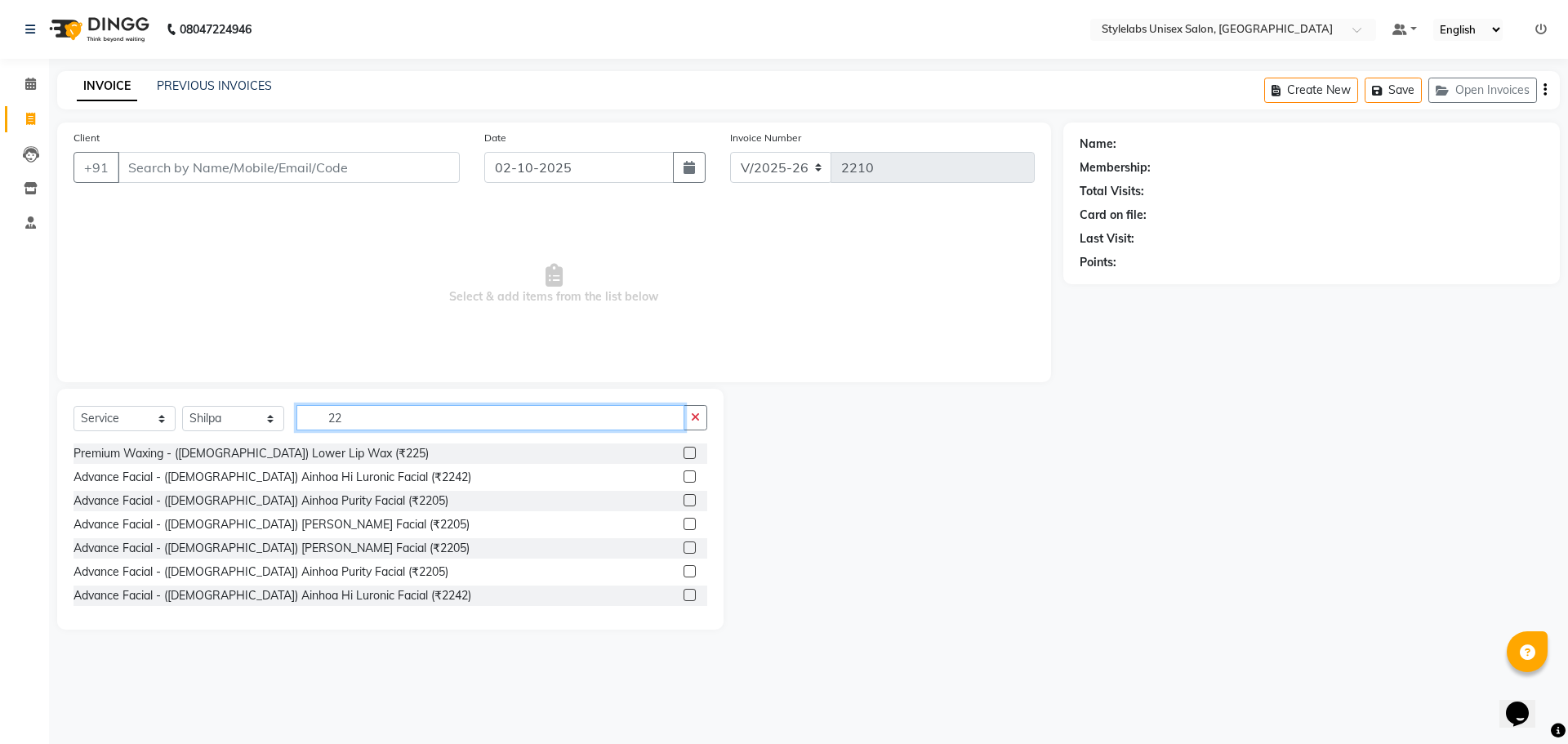
type input "22"
click at [683, 543] on label at bounding box center [689, 547] width 13 height 13
click at [683, 543] on input "checkbox" at bounding box center [688, 548] width 11 height 11
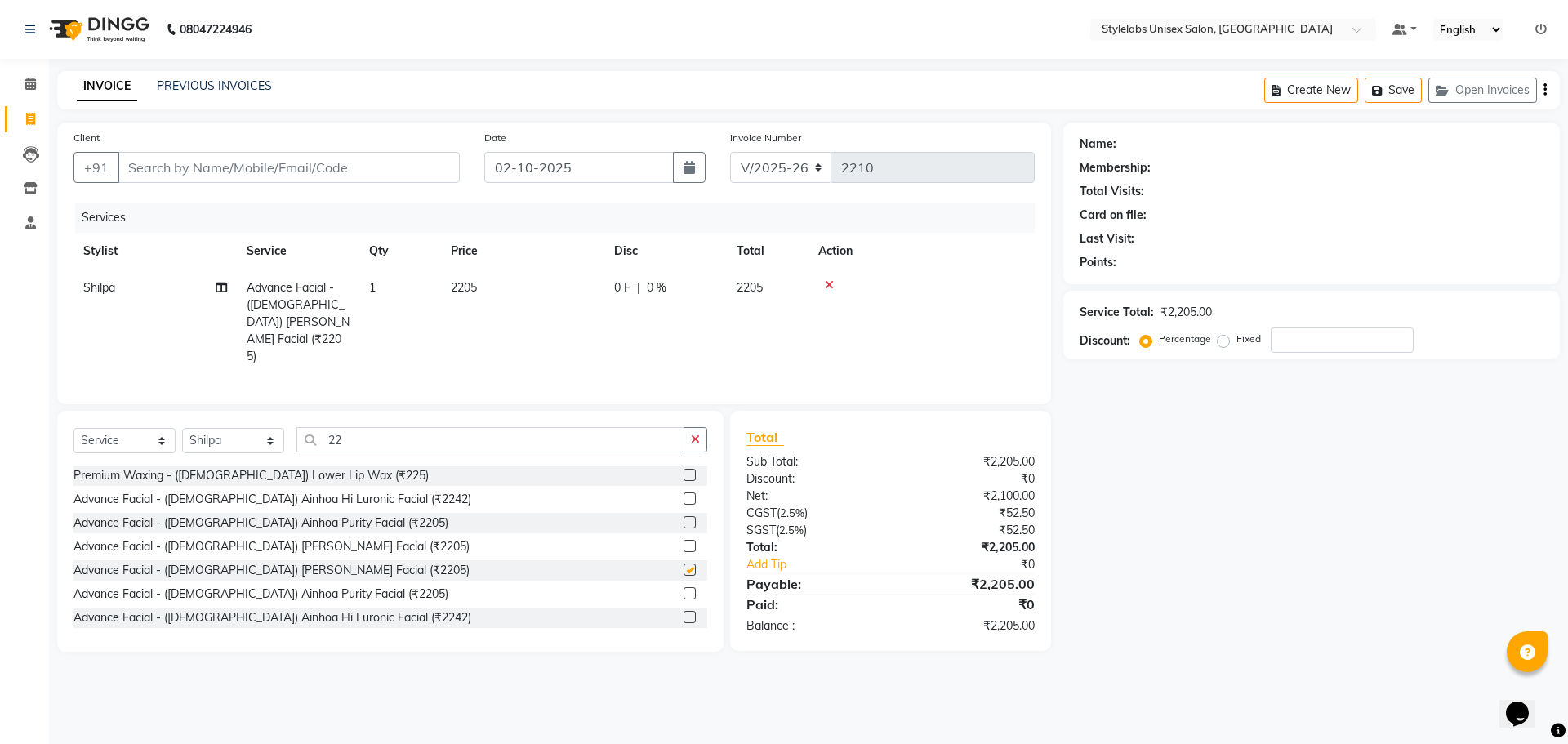
checkbox input "false"
click at [363, 427] on input "22" at bounding box center [490, 440] width 388 height 25
type input "2"
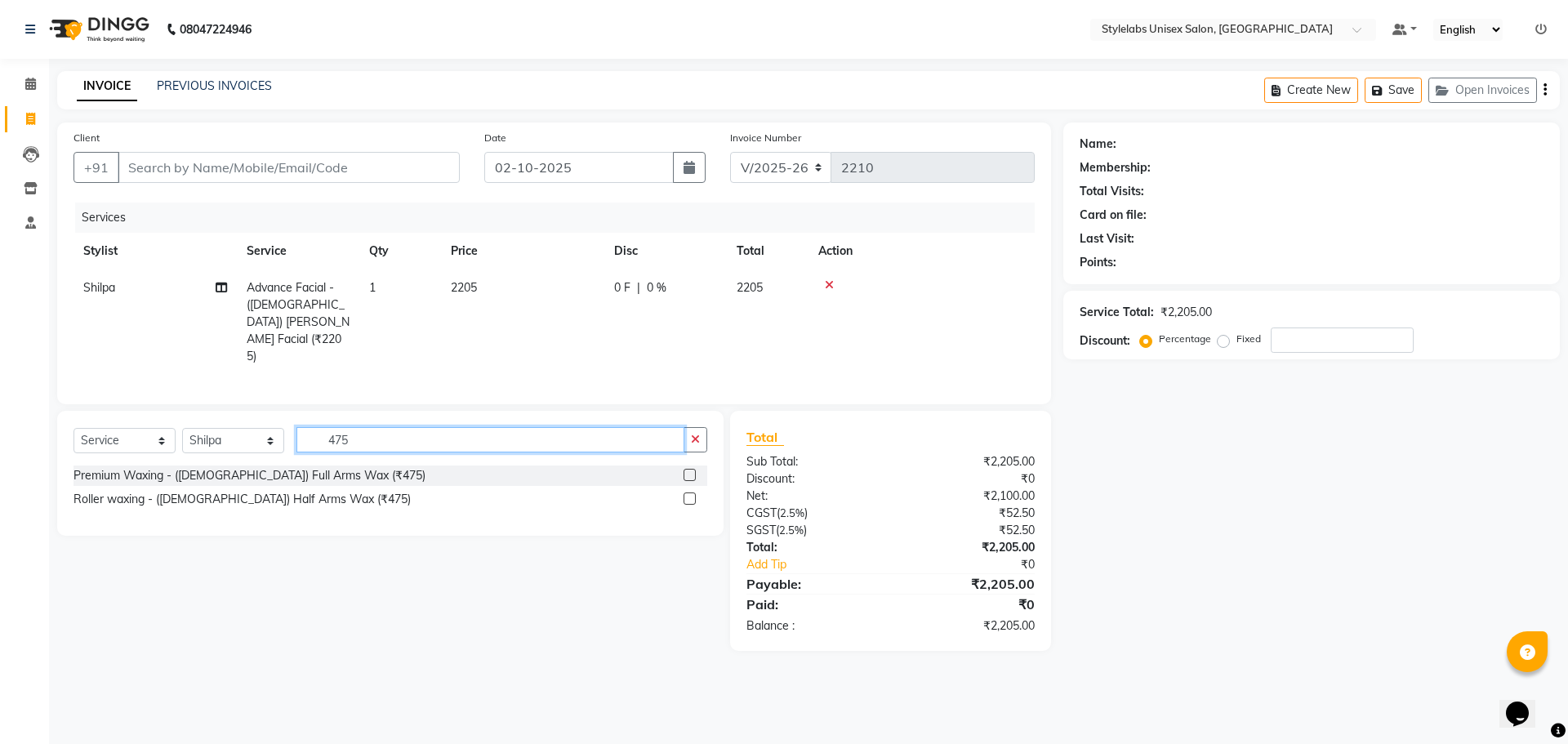
type input "475"
click at [686, 469] on label at bounding box center [689, 475] width 13 height 13
click at [686, 470] on input "checkbox" at bounding box center [688, 475] width 11 height 11
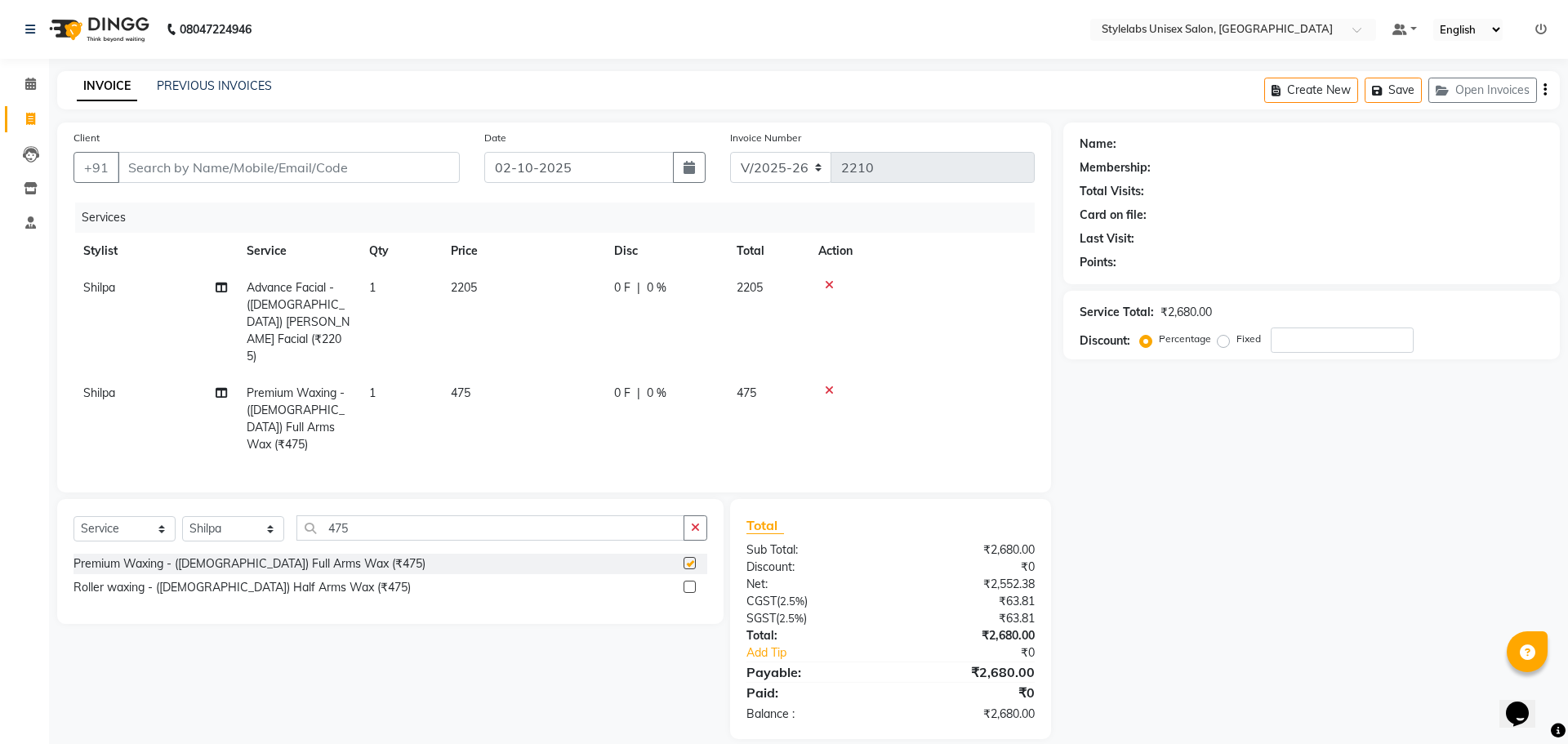
checkbox input "false"
click at [358, 176] on input "Client" at bounding box center [288, 167] width 342 height 31
type input "8"
type input "0"
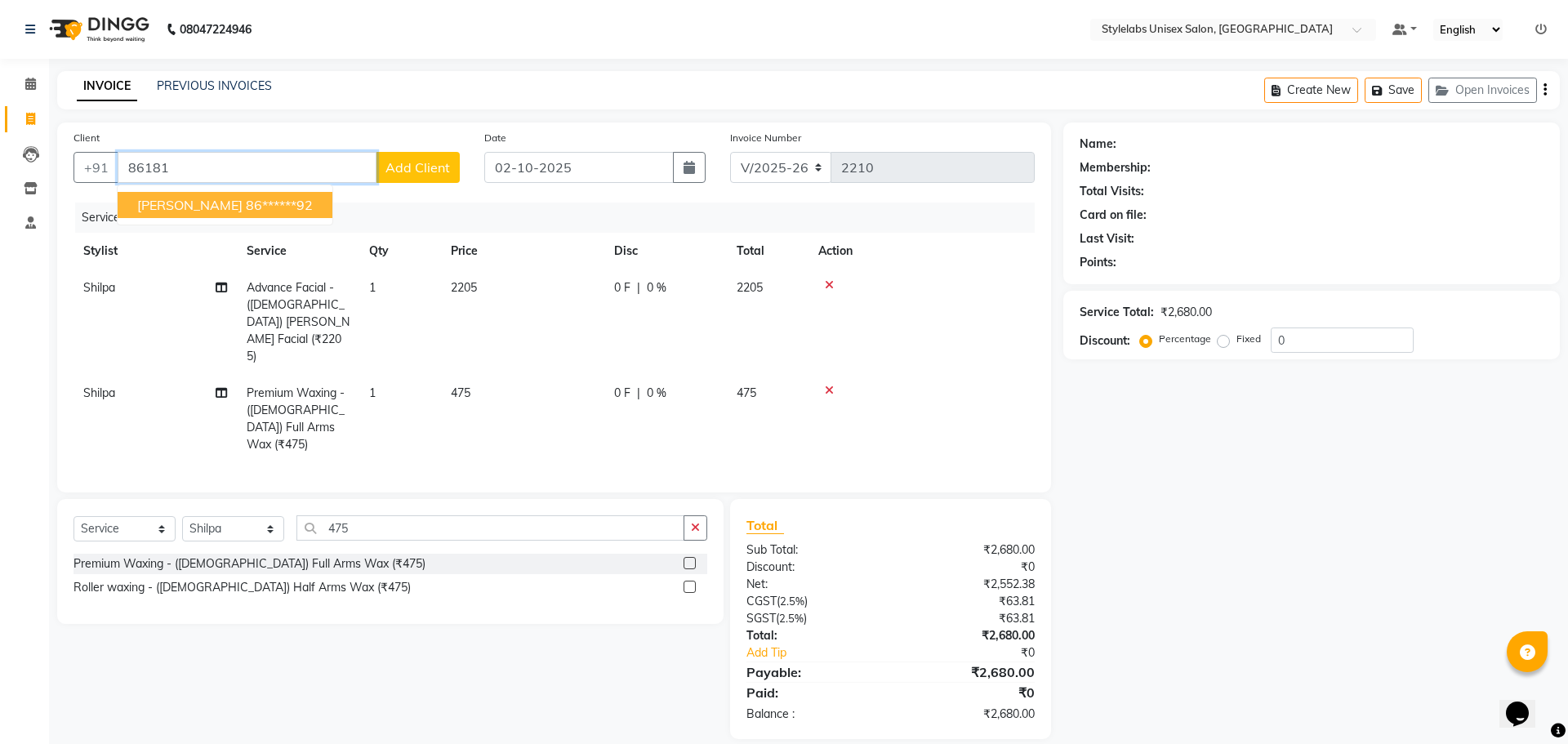
click at [246, 204] on ngb-highlight "86******92" at bounding box center [279, 204] width 67 height 16
type input "86******92"
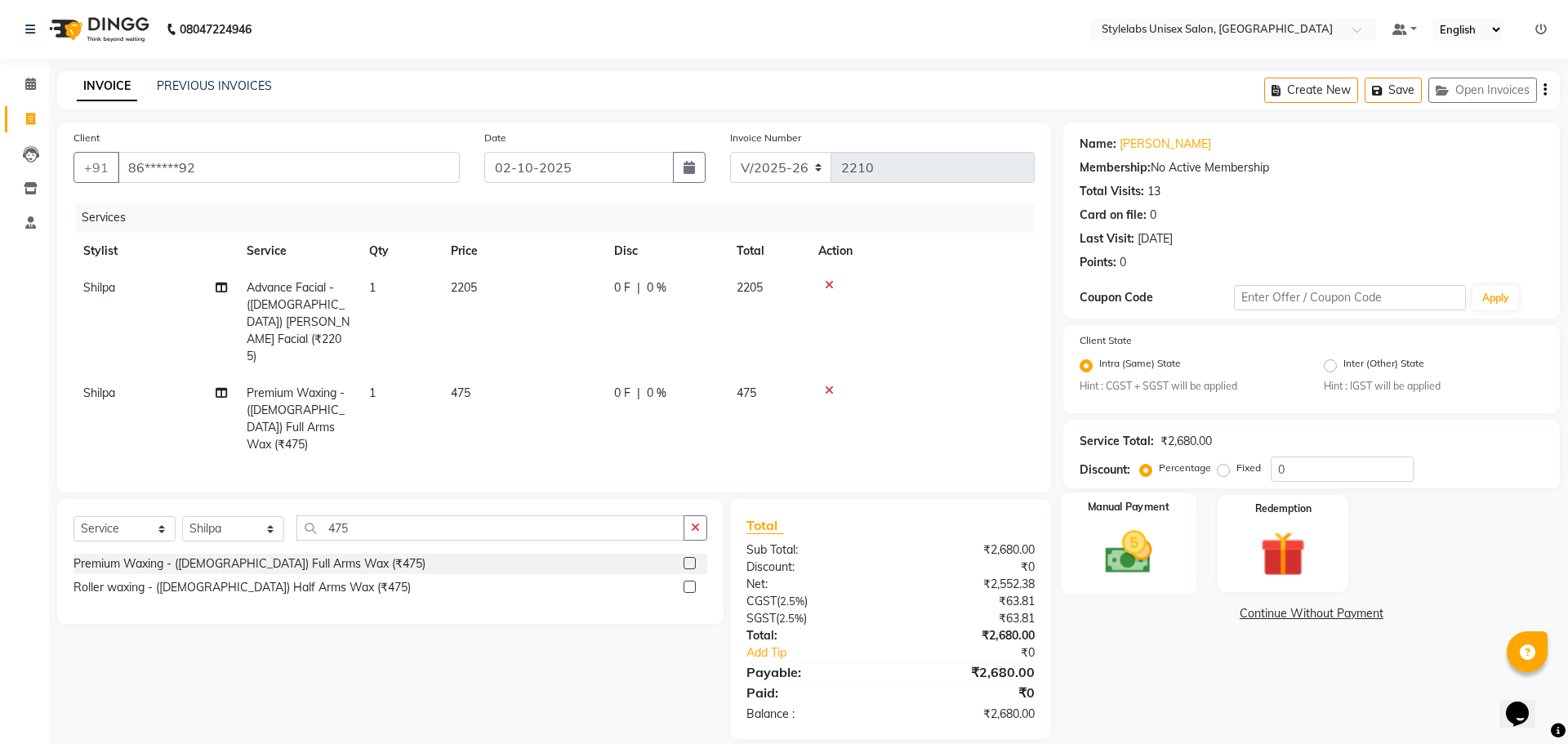
click at [1133, 547] on img at bounding box center [1128, 553] width 76 height 54
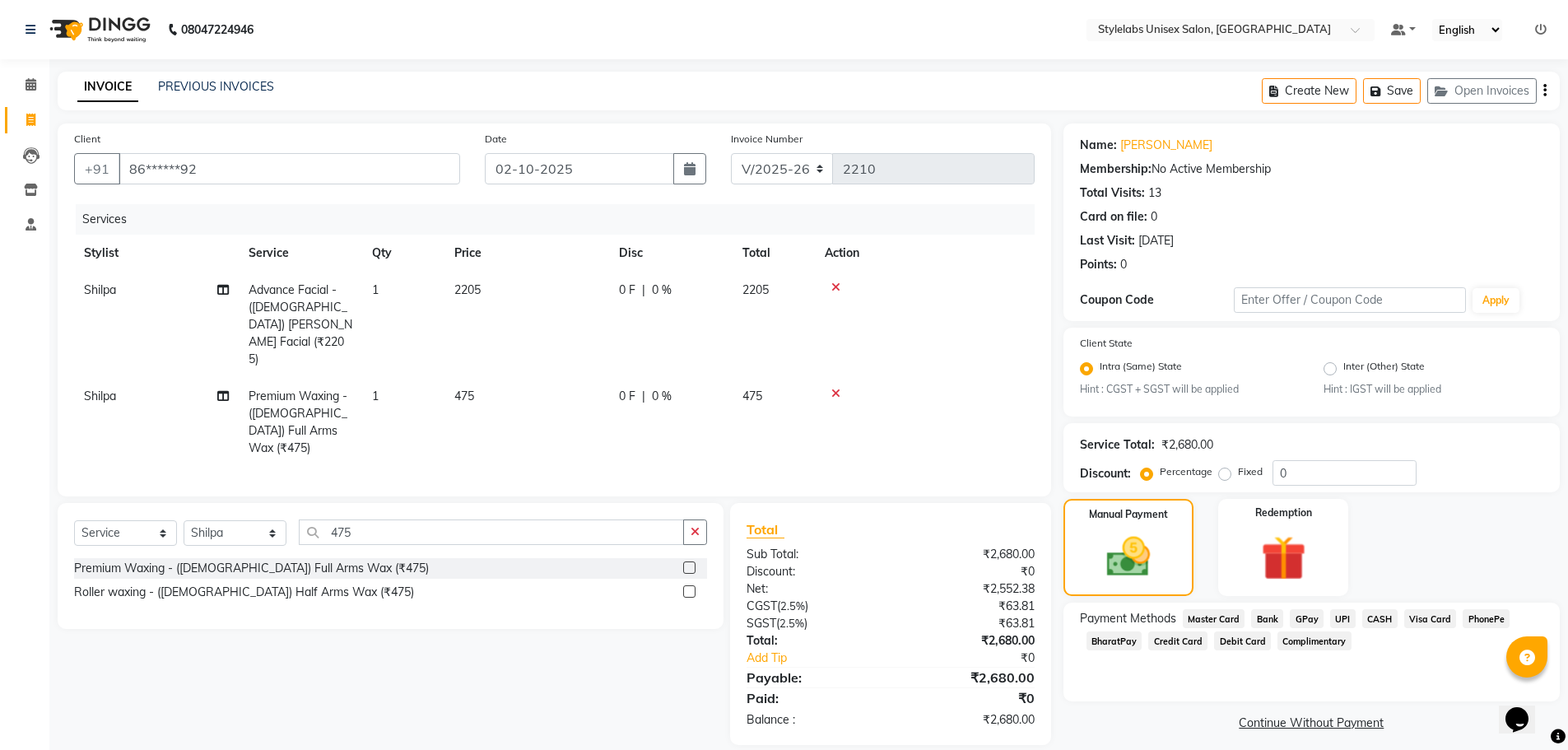
click at [1421, 621] on span "Visa Card" at bounding box center [1431, 619] width 53 height 19
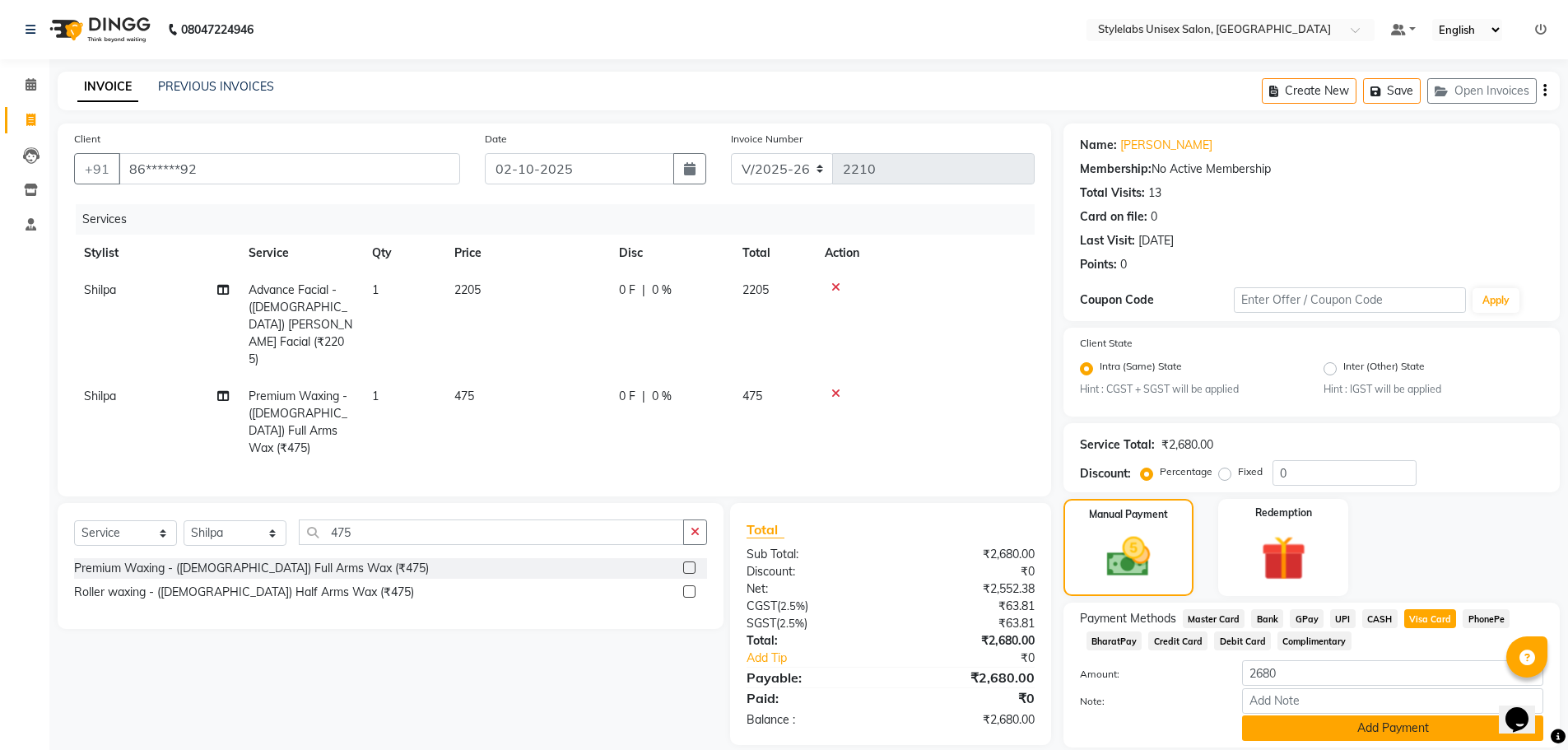
click at [1348, 718] on button "Add Payment" at bounding box center [1393, 728] width 301 height 26
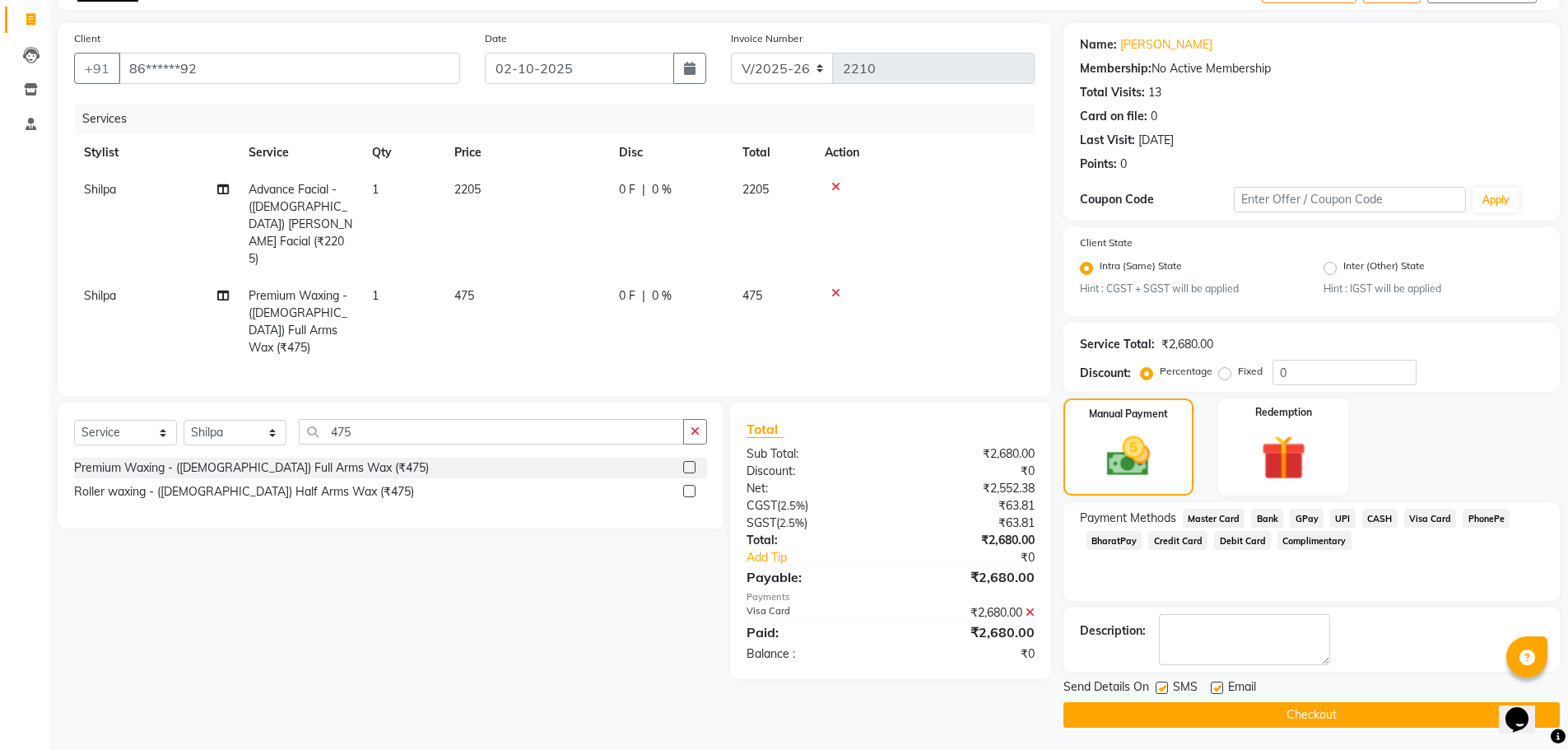
scroll to position [103, 0]
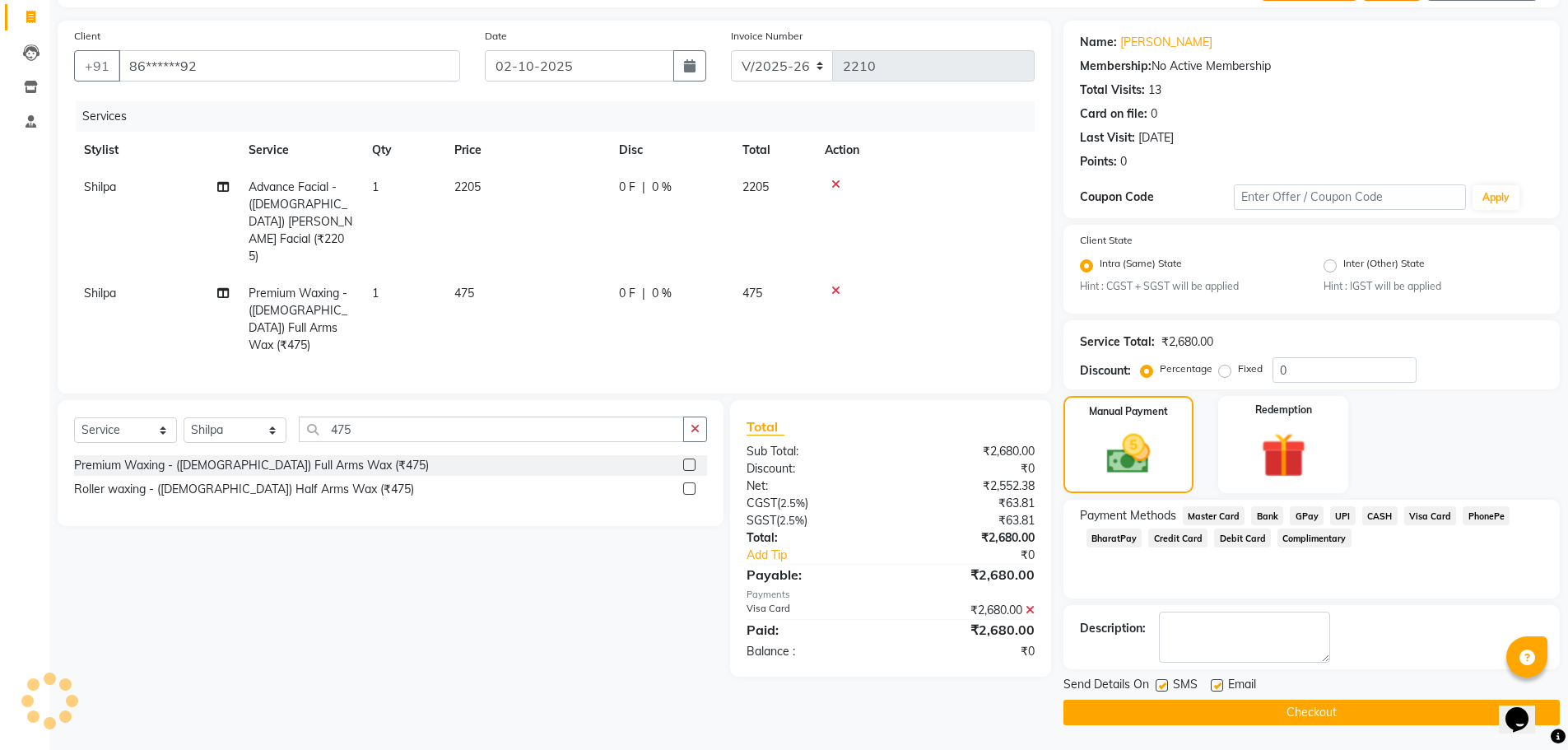
click at [1358, 702] on button "Checkout" at bounding box center [1311, 713] width 496 height 26
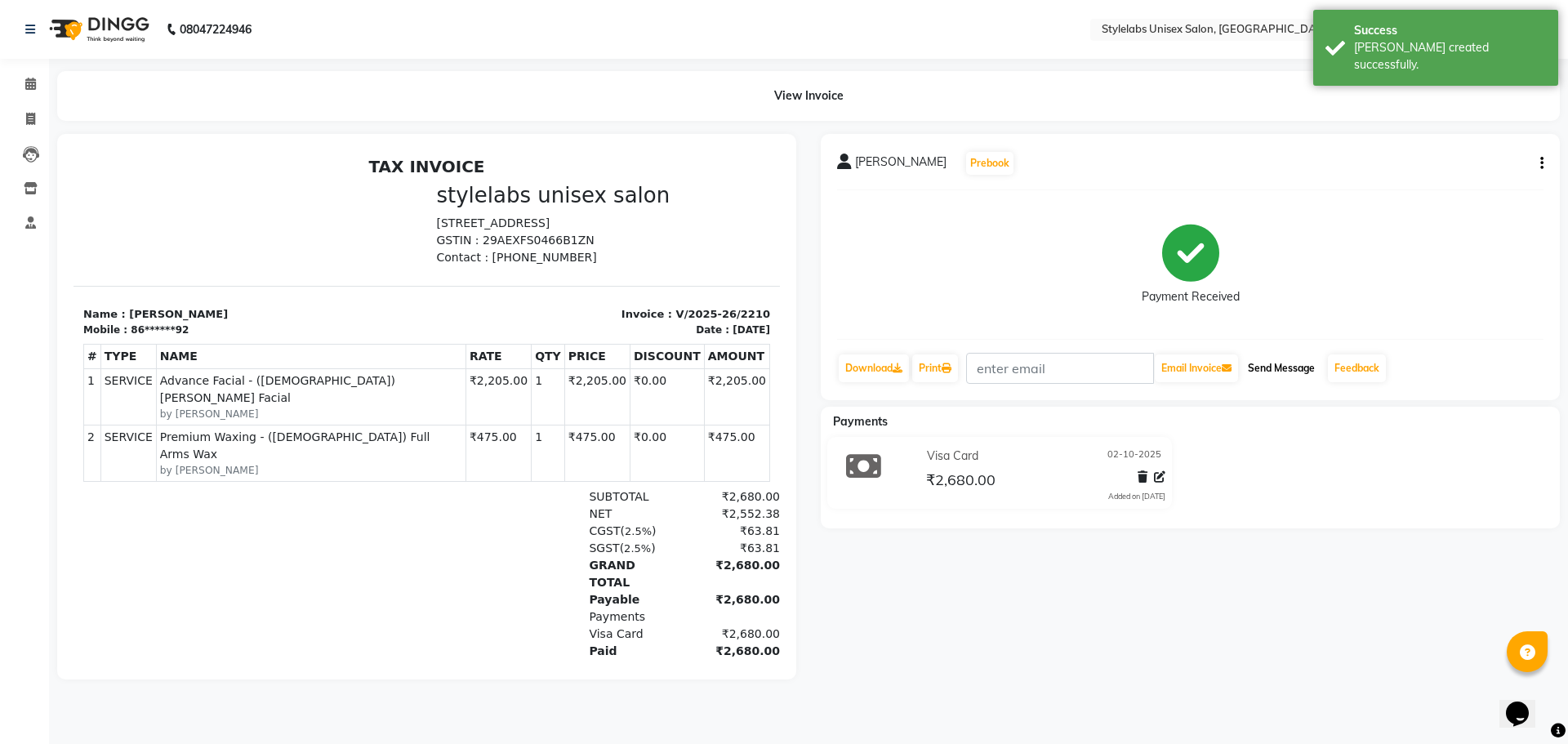
click at [1266, 372] on button "Send Message" at bounding box center [1281, 368] width 80 height 28
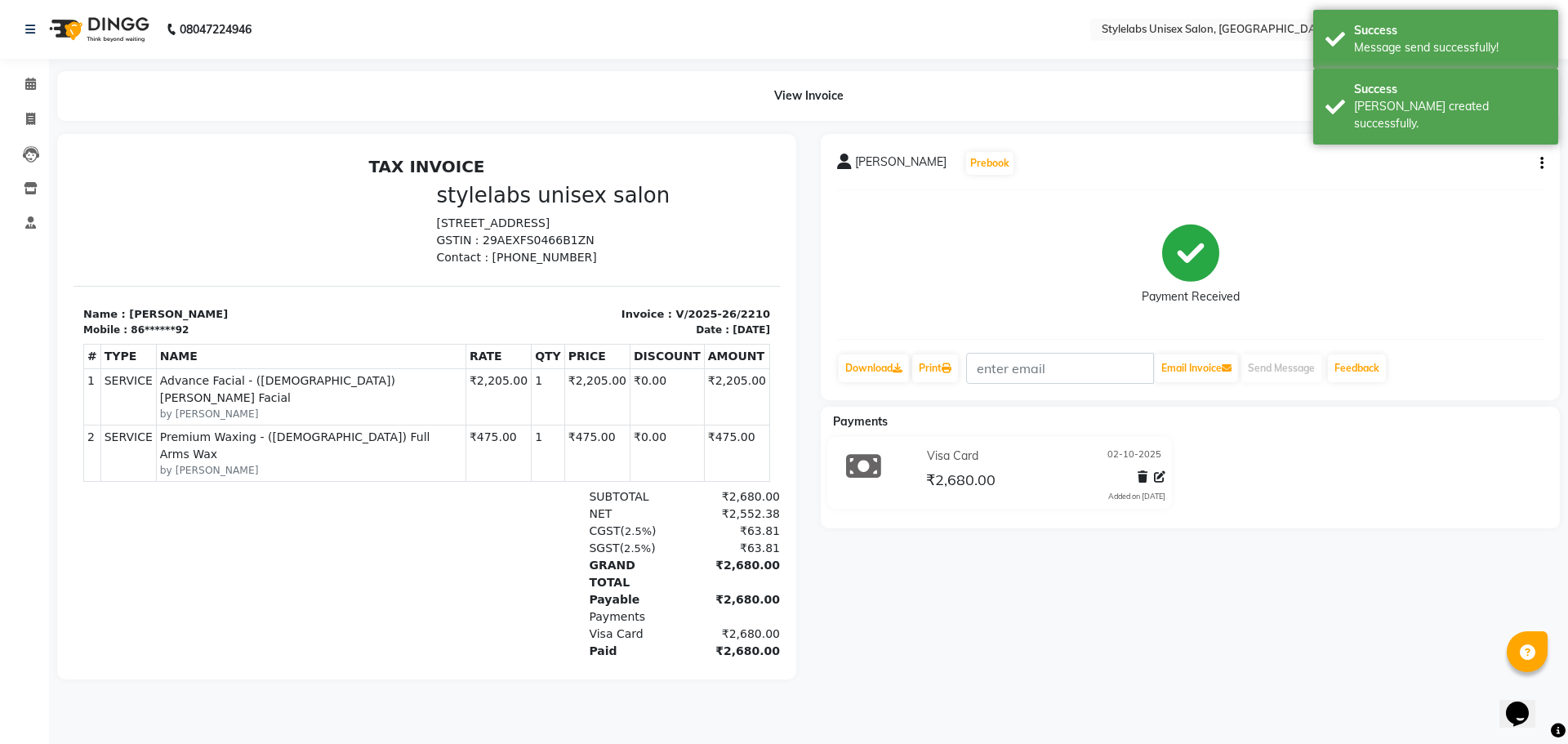
select select "service"
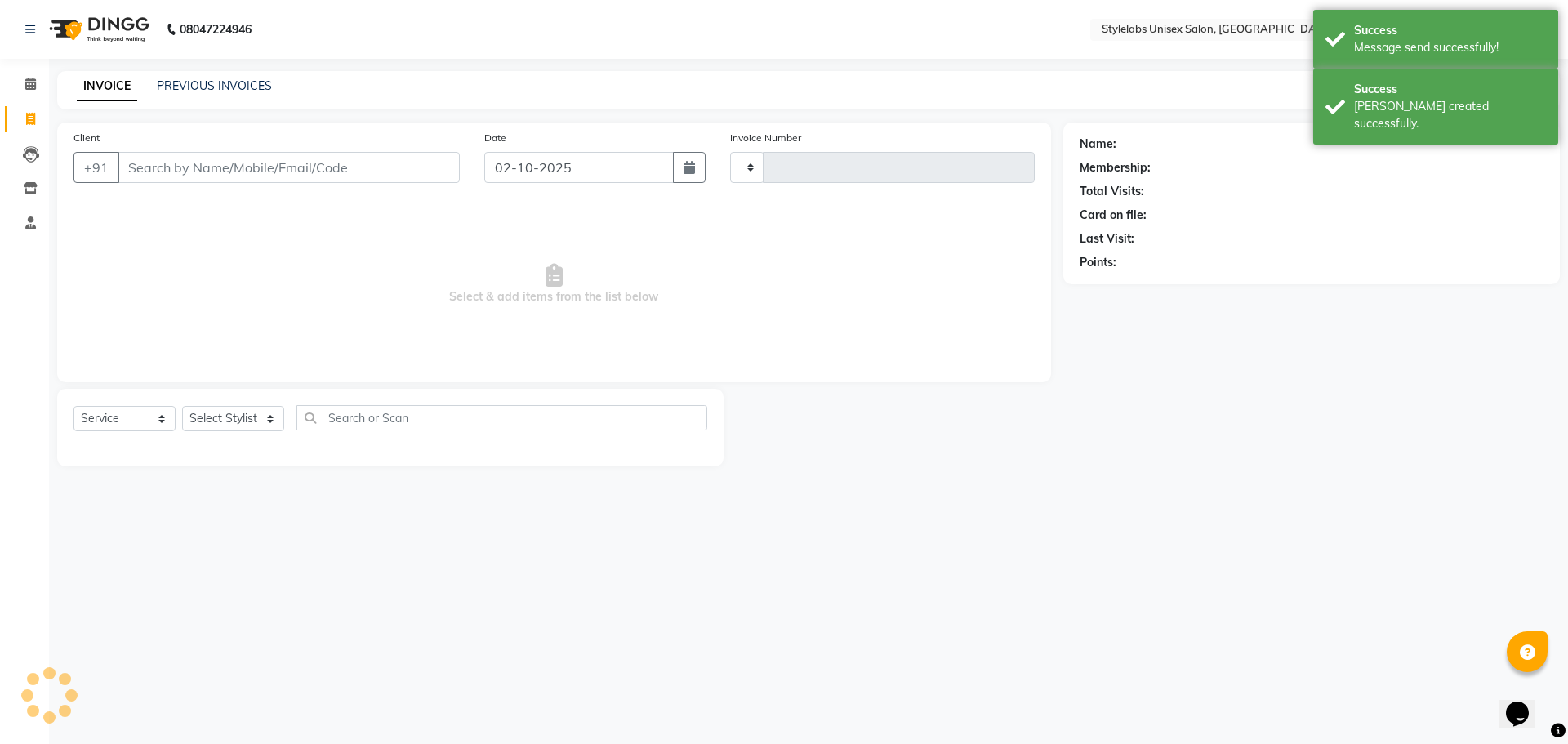
type input "2211"
select select "6674"
click at [214, 80] on link "PREVIOUS INVOICES" at bounding box center [214, 85] width 115 height 14
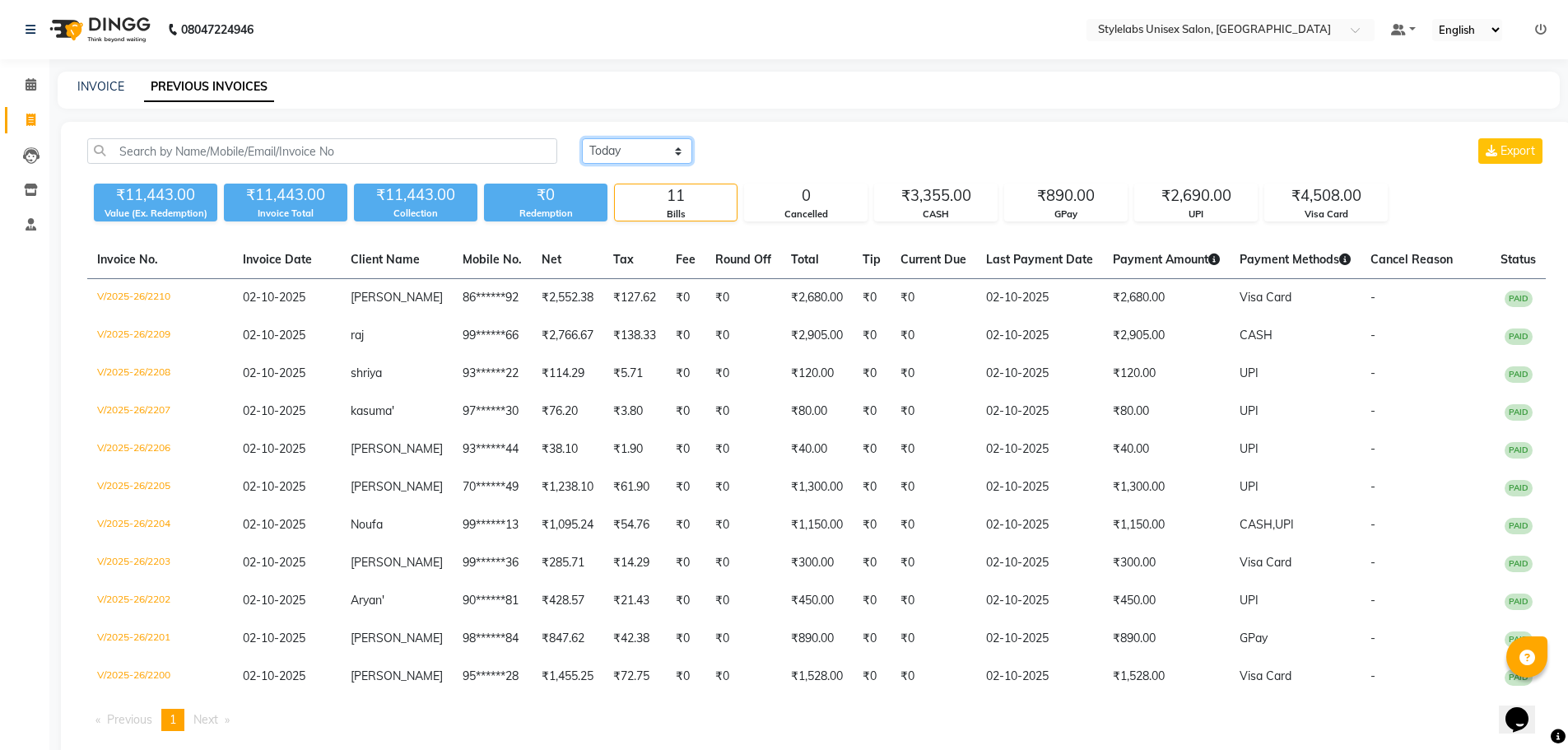
click at [679, 157] on select "[DATE] [DATE] Custom Range" at bounding box center [638, 151] width 111 height 26
select select "[DATE]"
click at [582, 138] on select "[DATE] [DATE] Custom Range" at bounding box center [638, 151] width 111 height 26
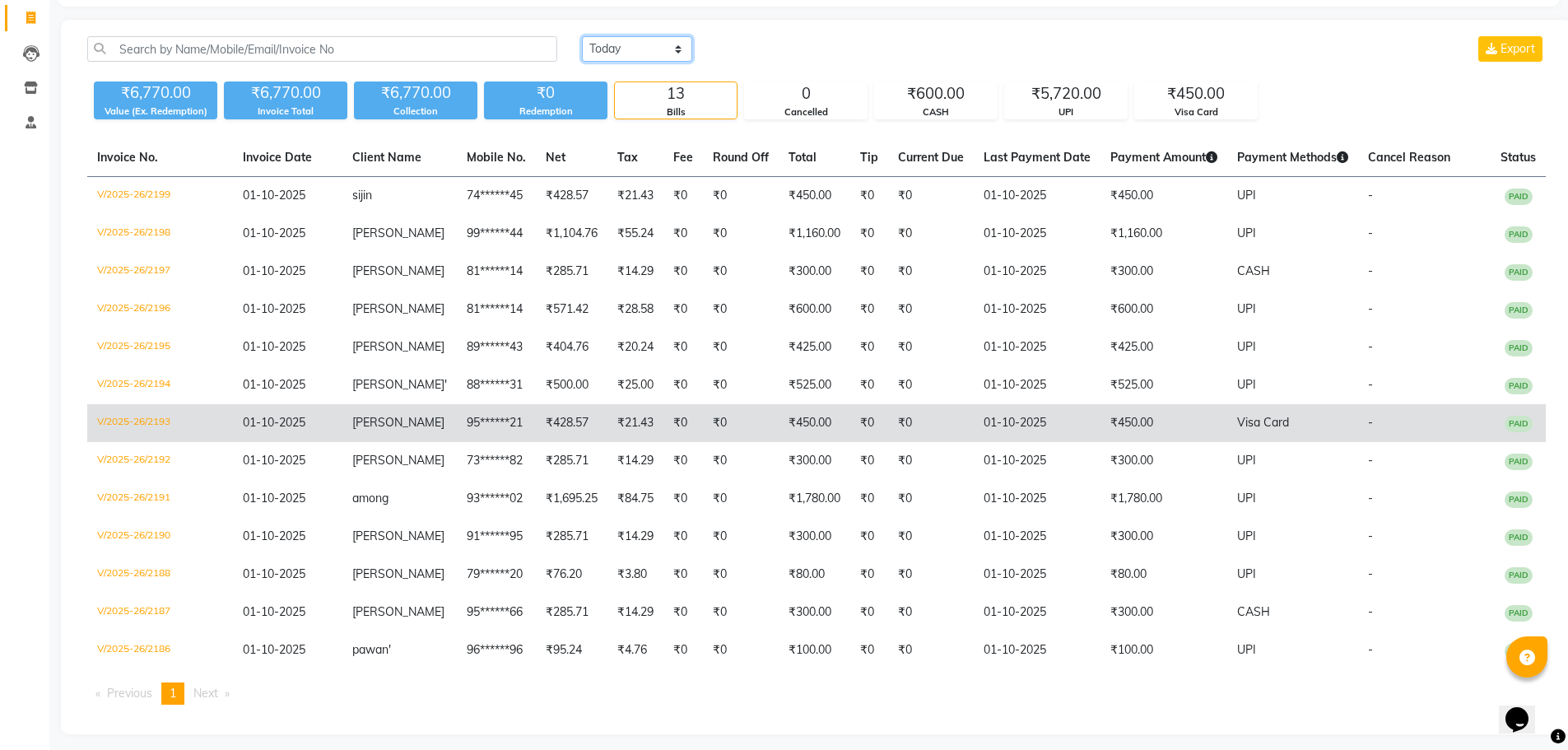
scroll to position [112, 0]
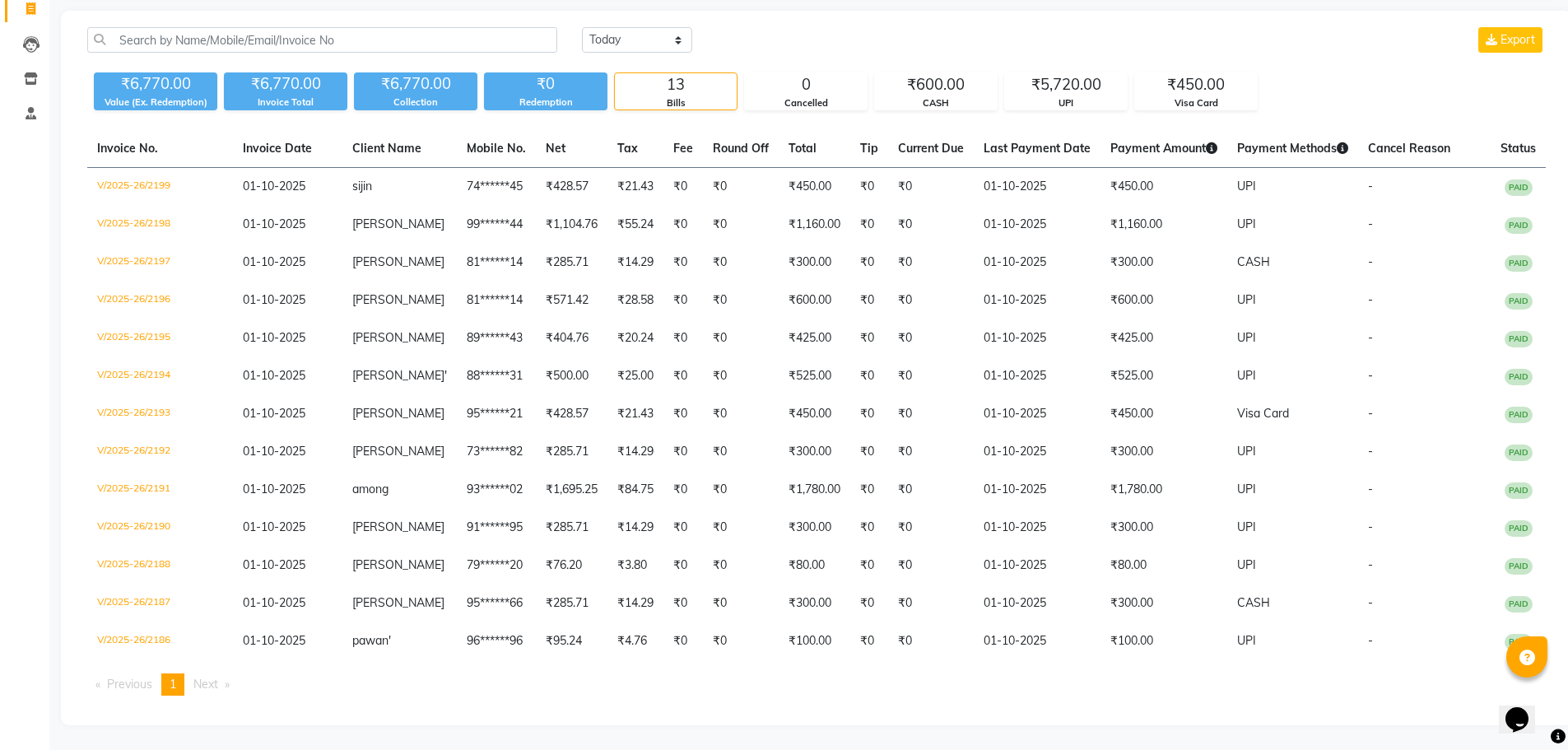
select select "service"
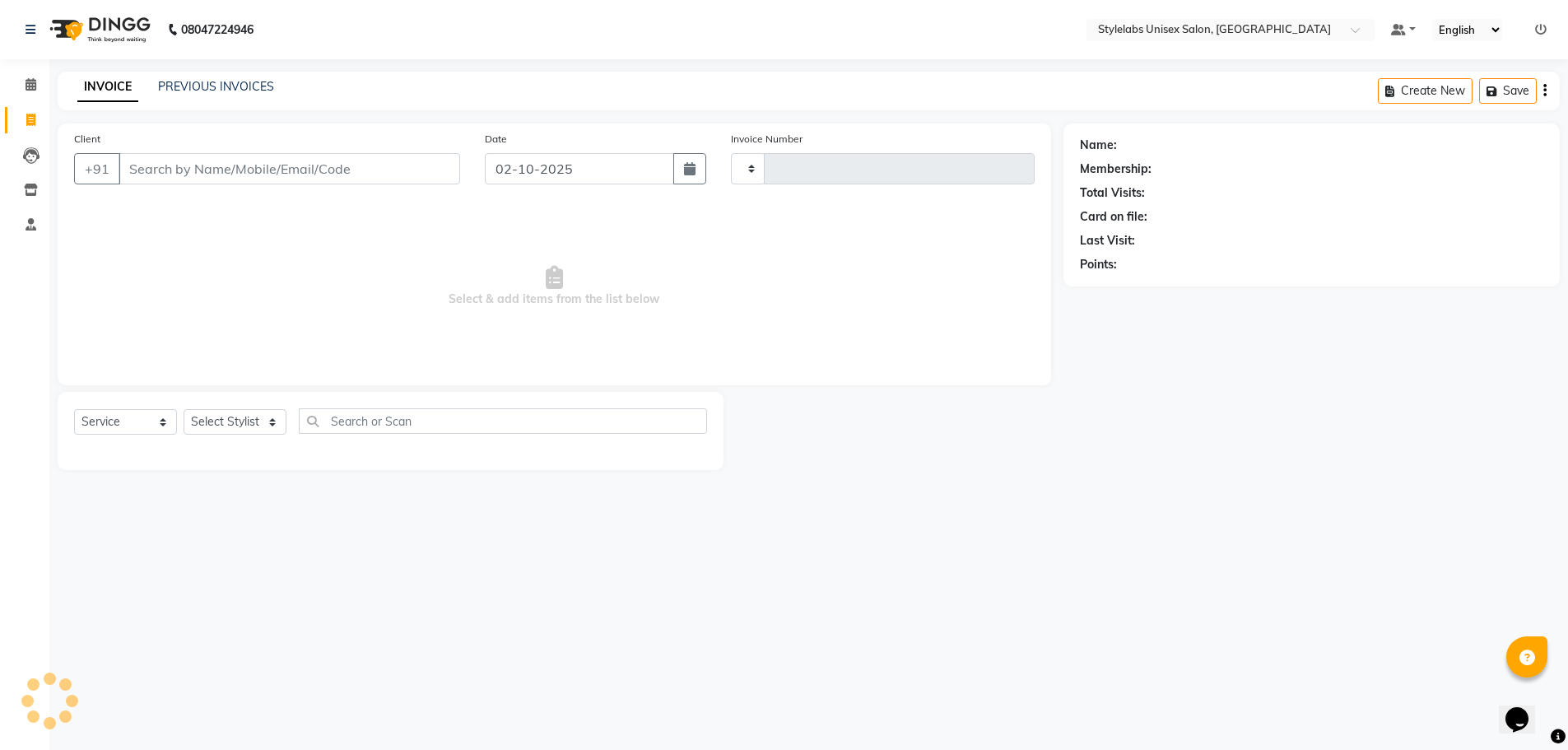
type input "2211"
select select "6674"
